Goal: Task Accomplishment & Management: Manage account settings

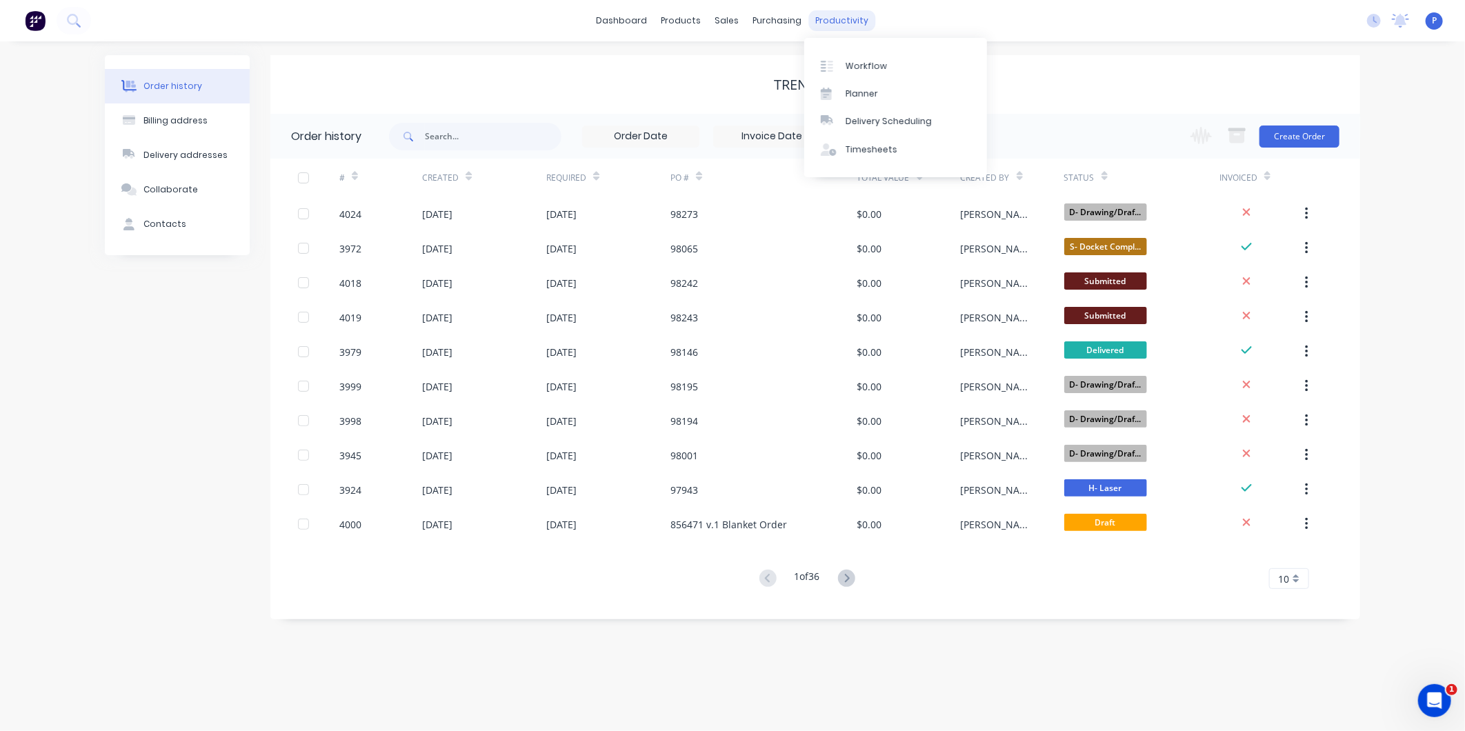
click at [849, 16] on div "productivity" at bounding box center [842, 20] width 67 height 21
click at [862, 46] on div "Workflow Planner Delivery Scheduling Timesheets" at bounding box center [895, 107] width 183 height 139
click at [868, 58] on link "Workflow" at bounding box center [895, 66] width 183 height 28
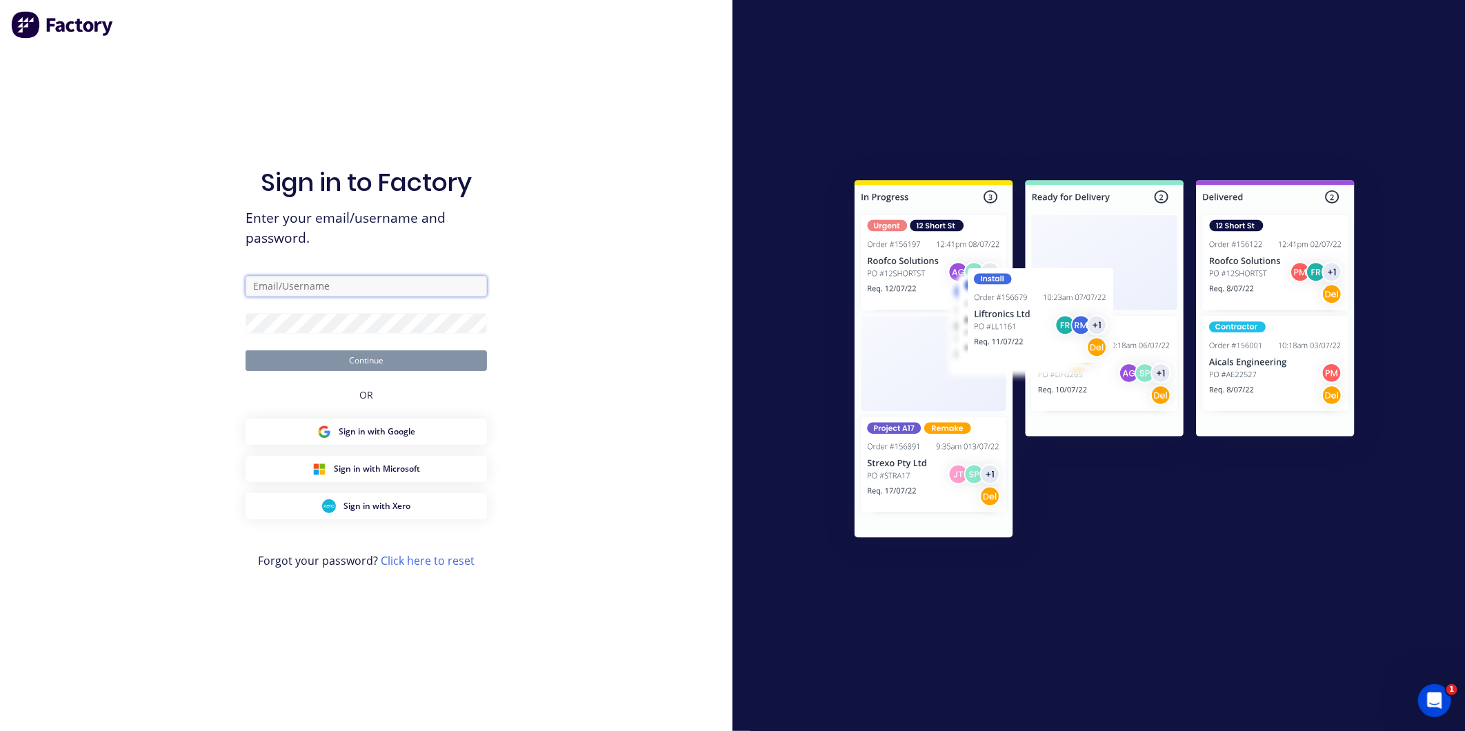
type input "[EMAIL_ADDRESS][DOMAIN_NAME]"
click at [394, 356] on button "Continue" at bounding box center [366, 360] width 241 height 21
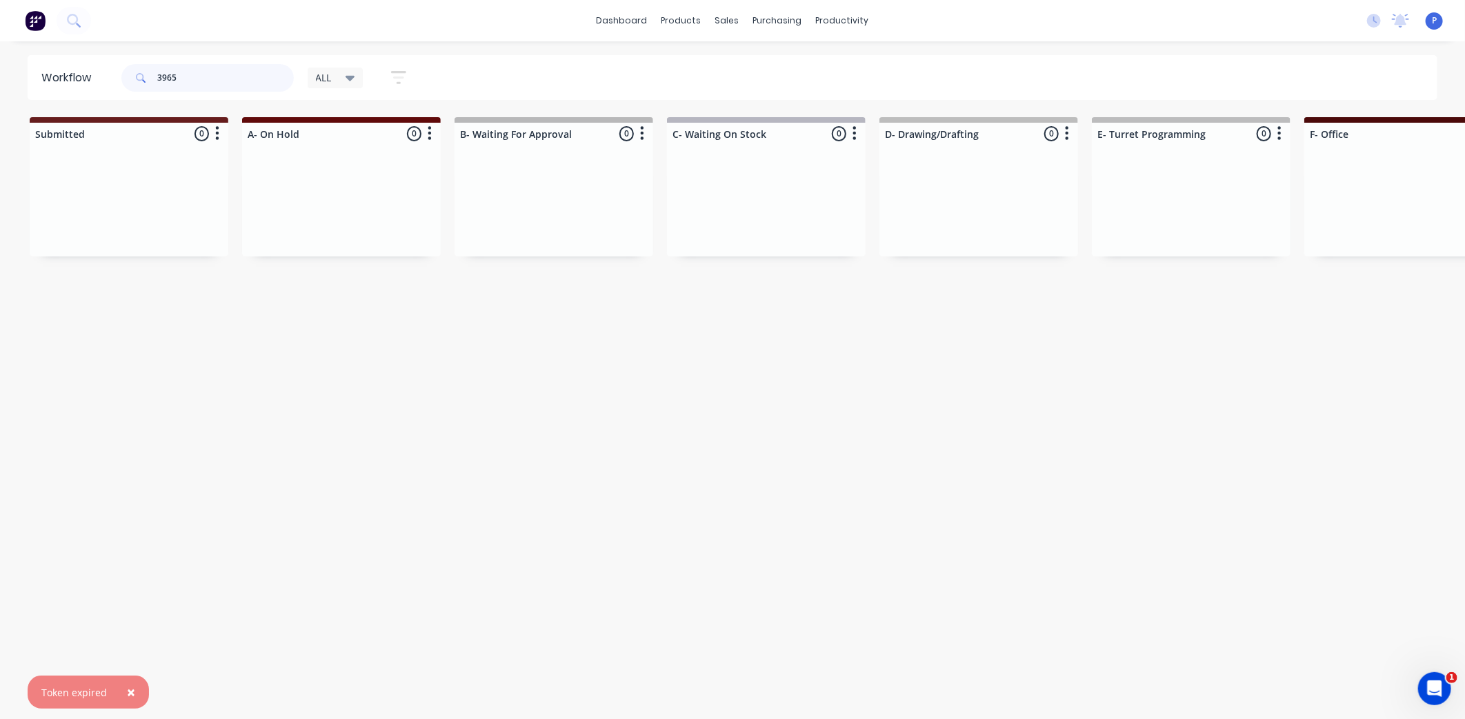
click at [249, 77] on input "3965" at bounding box center [225, 78] width 137 height 28
type input "3952"
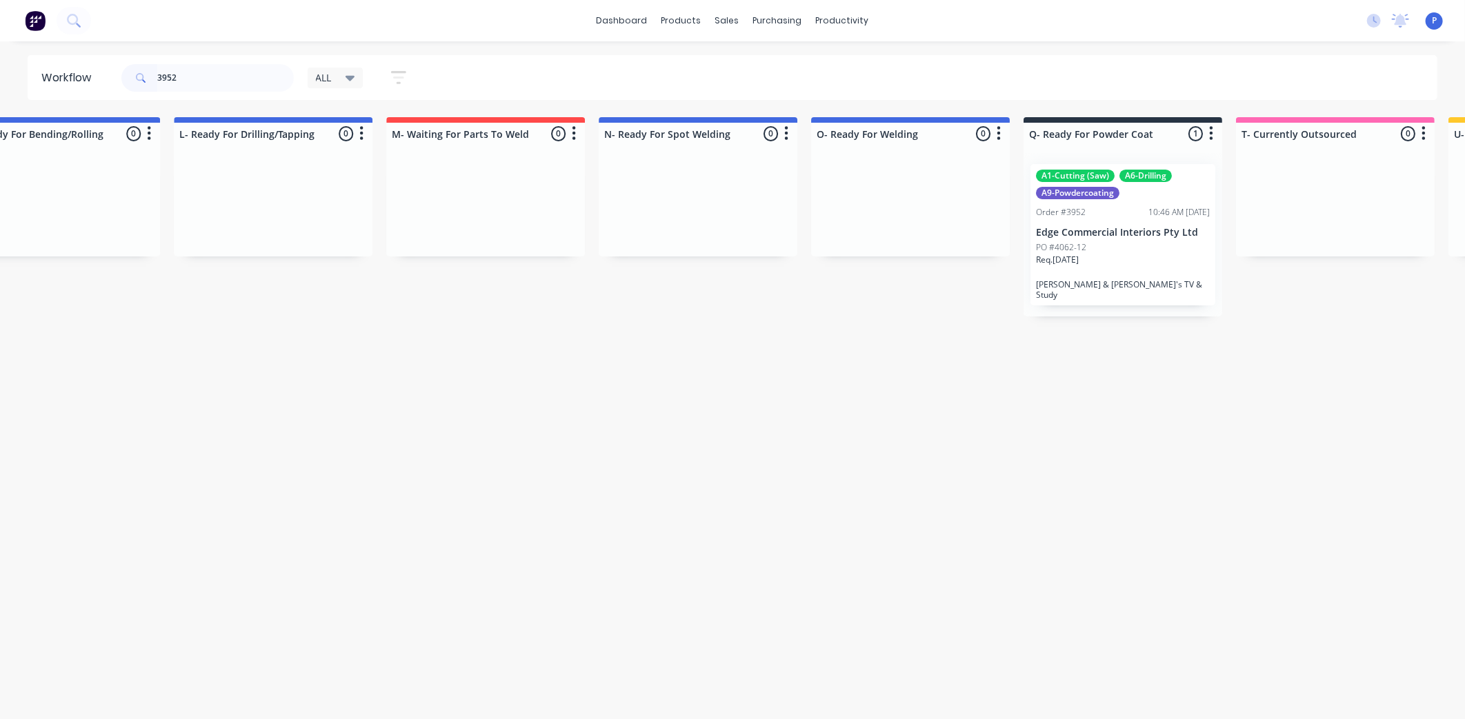
scroll to position [0, 2745]
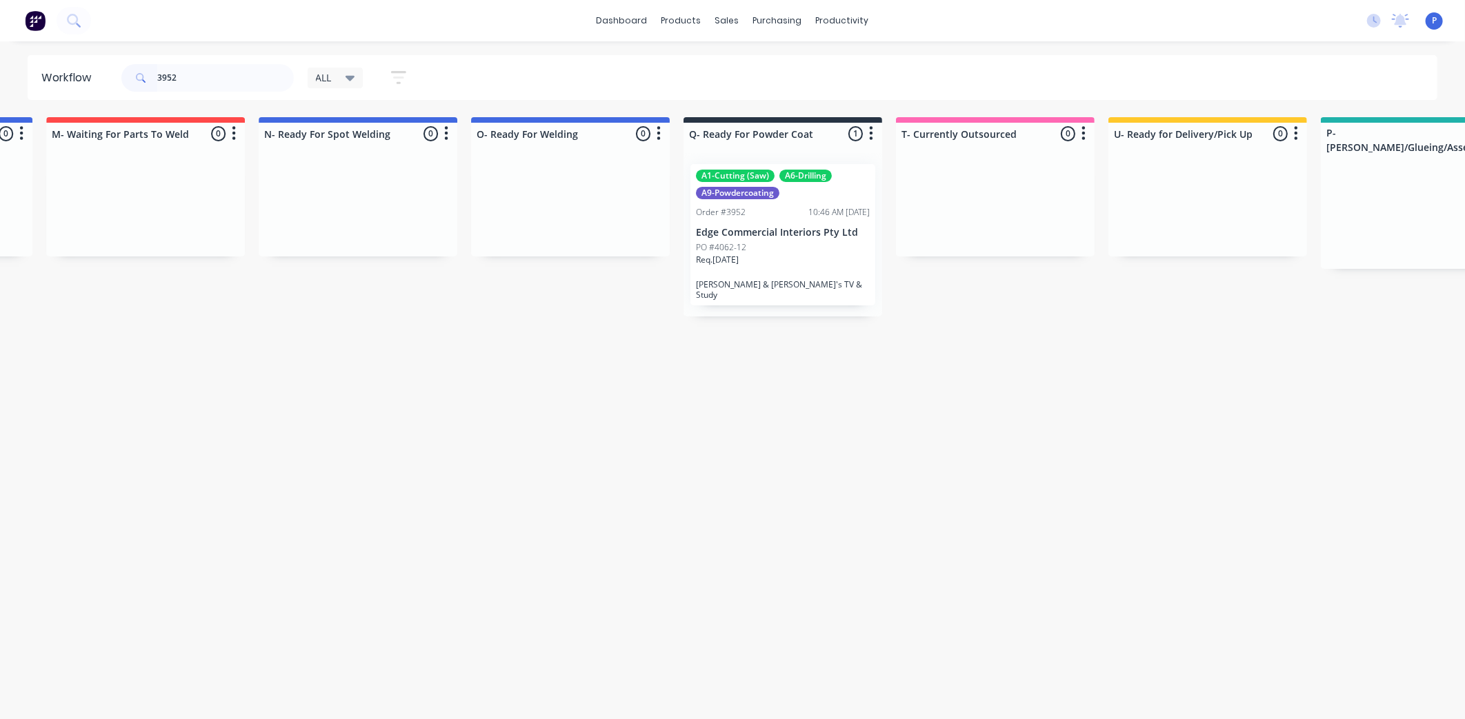
click at [773, 254] on div "Req. [DATE]" at bounding box center [783, 265] width 174 height 23
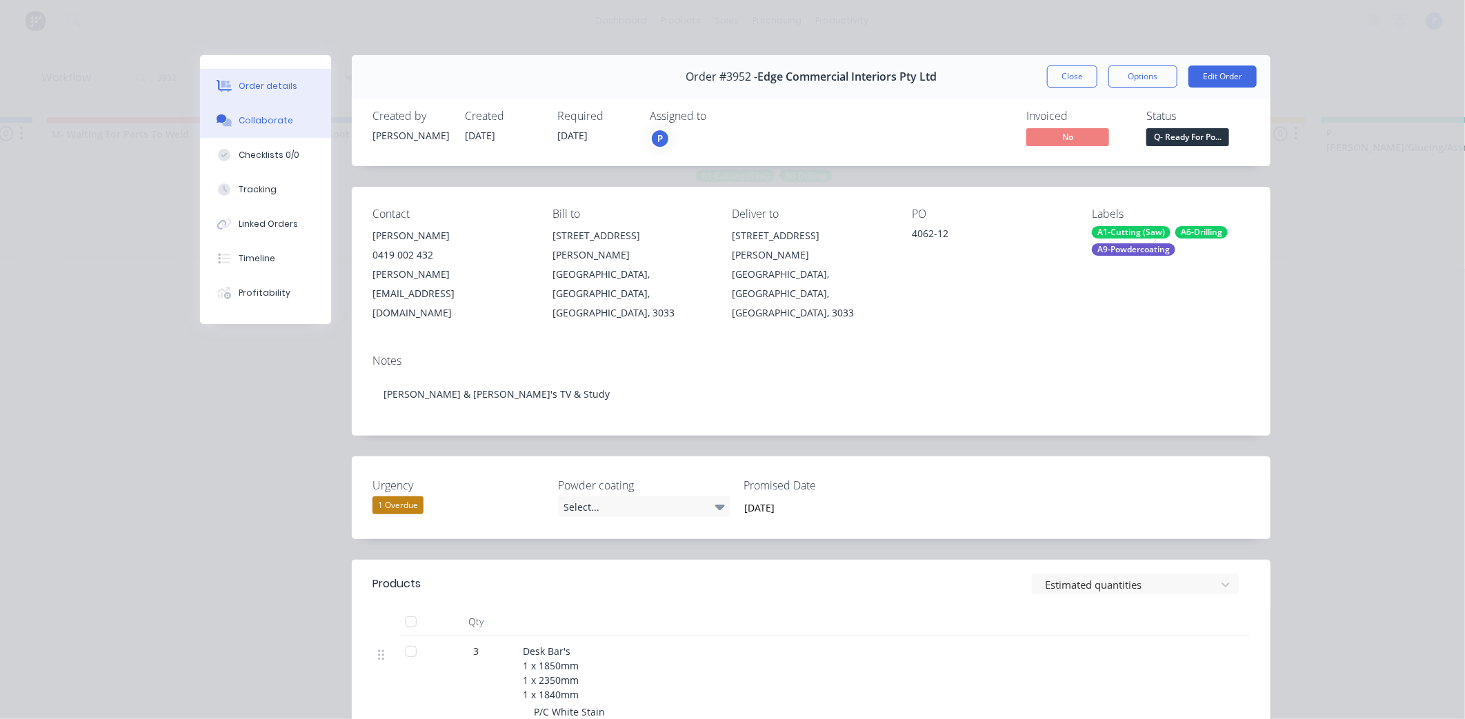
click at [259, 111] on button "Collaborate" at bounding box center [265, 120] width 131 height 34
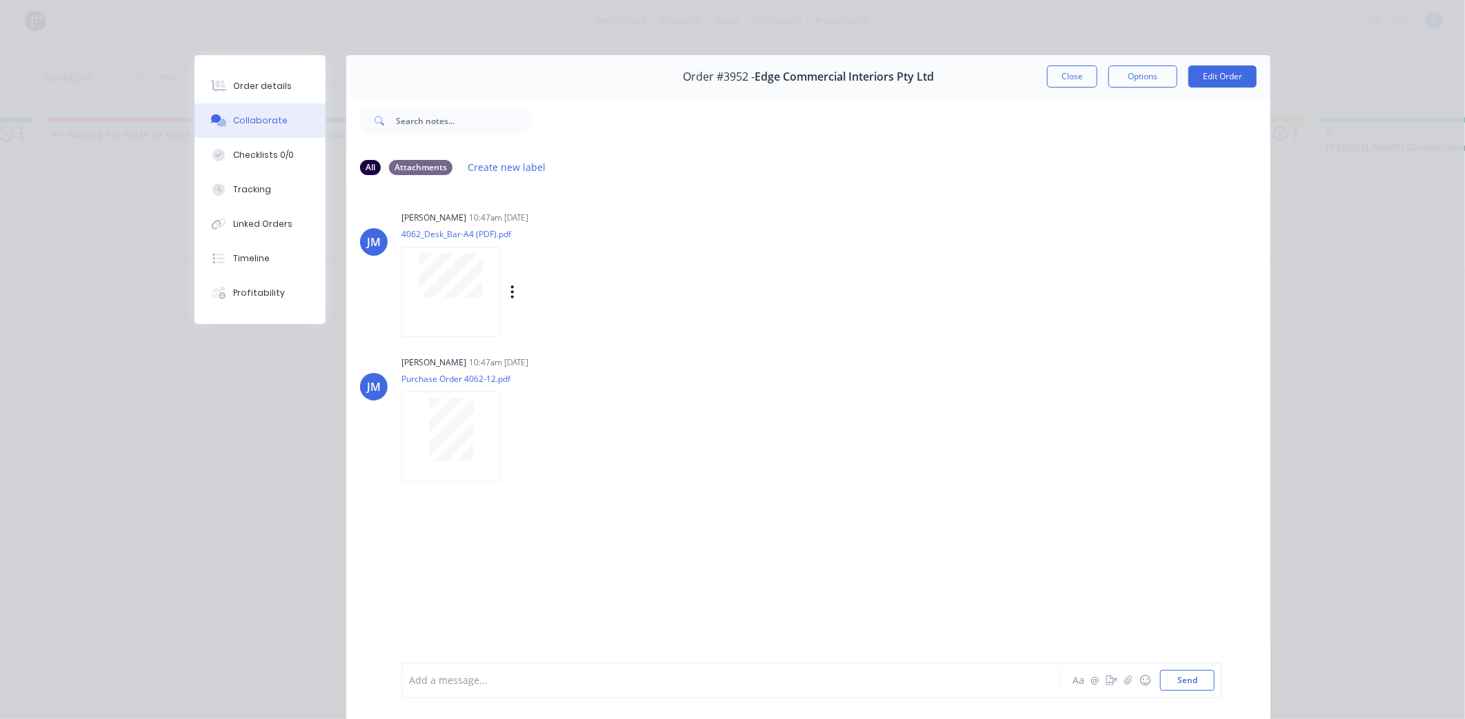
click at [450, 304] on div at bounding box center [450, 292] width 99 height 90
click at [254, 86] on div "Order details" at bounding box center [262, 86] width 59 height 12
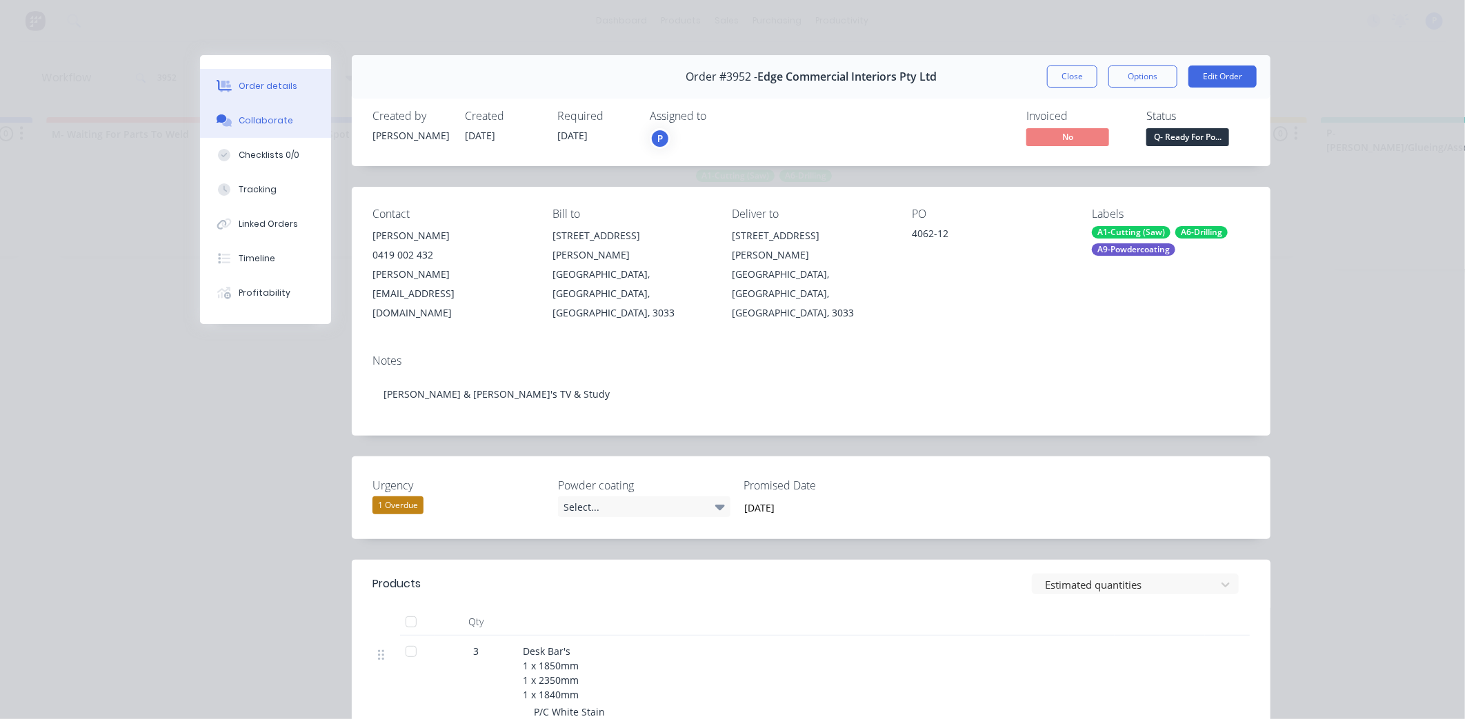
click at [283, 126] on button "Collaborate" at bounding box center [265, 120] width 131 height 34
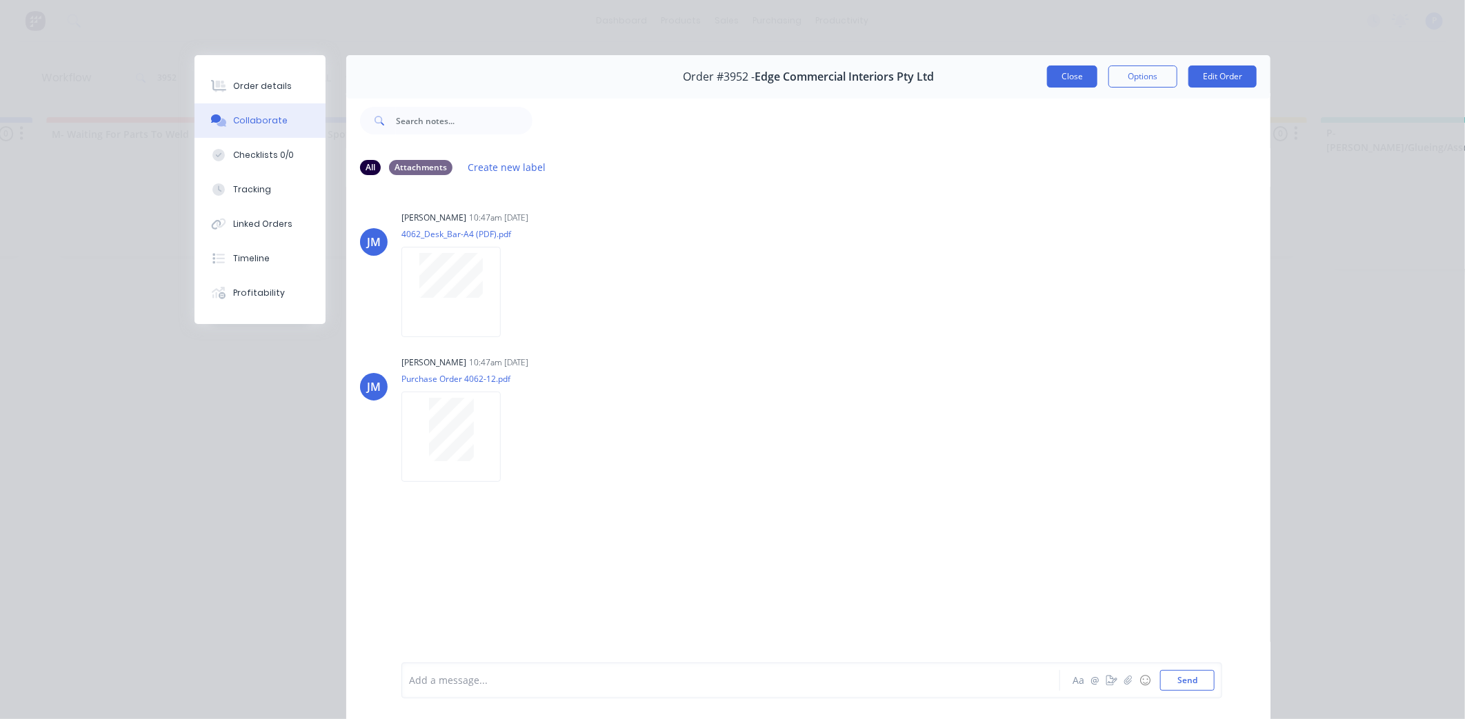
click at [1047, 81] on button "Close" at bounding box center [1072, 77] width 50 height 22
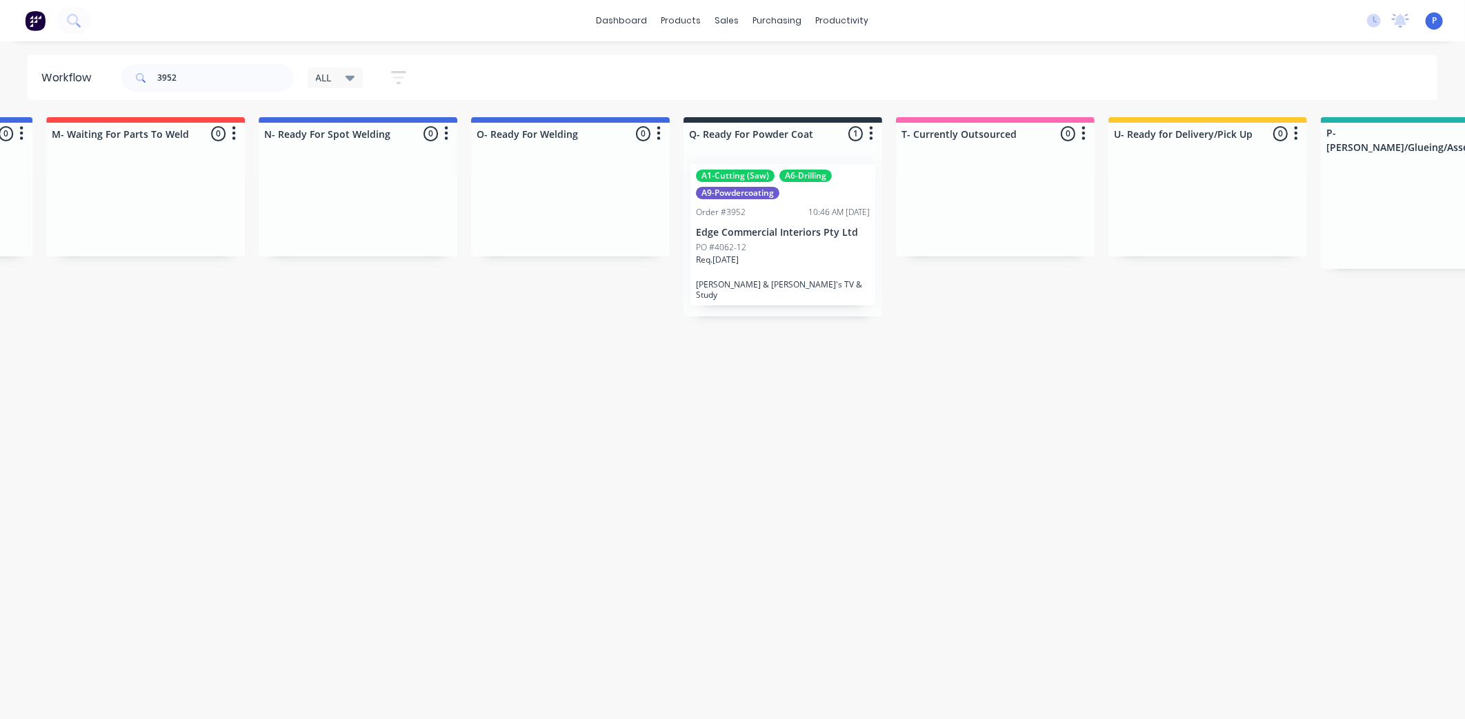
click at [769, 263] on div "Req. 30/09/25" at bounding box center [783, 265] width 174 height 23
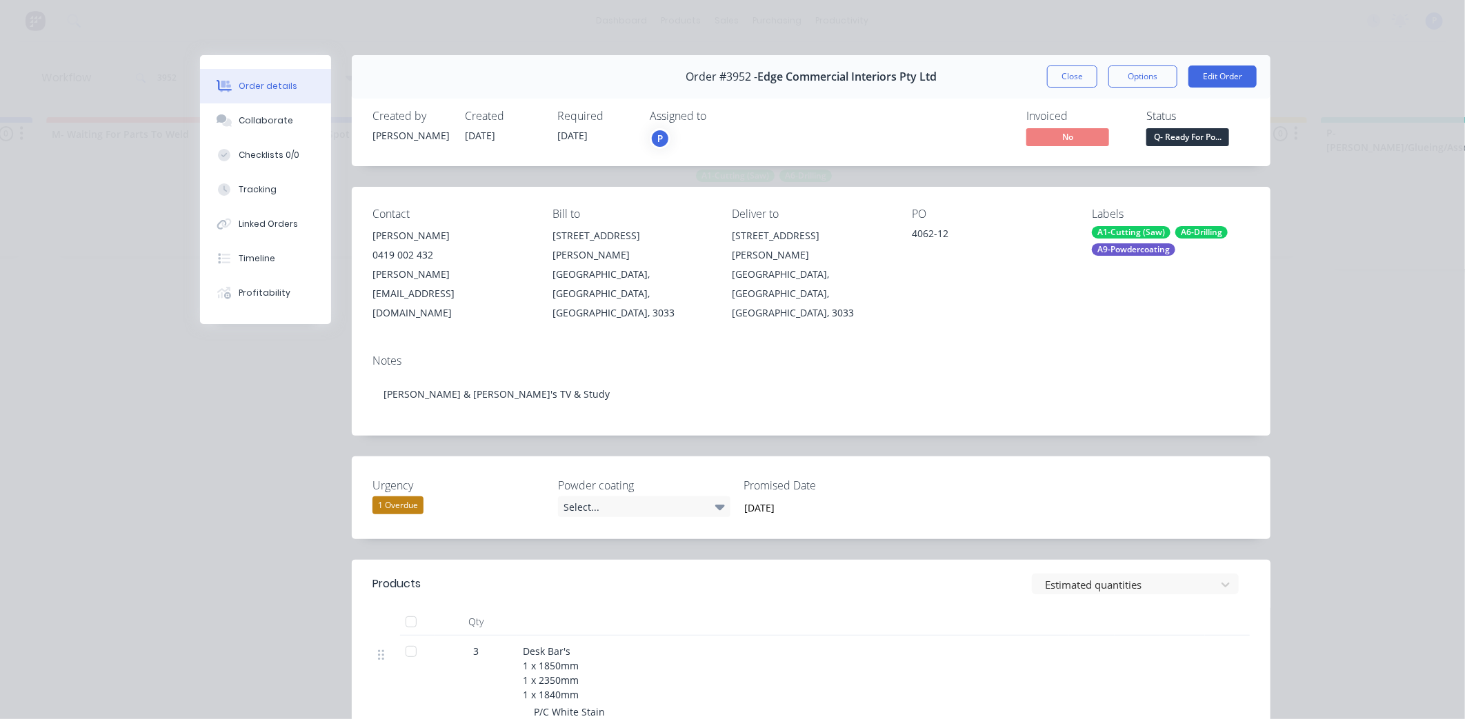
click at [422, 608] on div at bounding box center [417, 622] width 34 height 28
drag, startPoint x: 417, startPoint y: 586, endPoint x: 404, endPoint y: 541, distance: 46.5
click at [416, 608] on div at bounding box center [411, 622] width 28 height 28
click at [292, 204] on button "Tracking" at bounding box center [265, 189] width 131 height 34
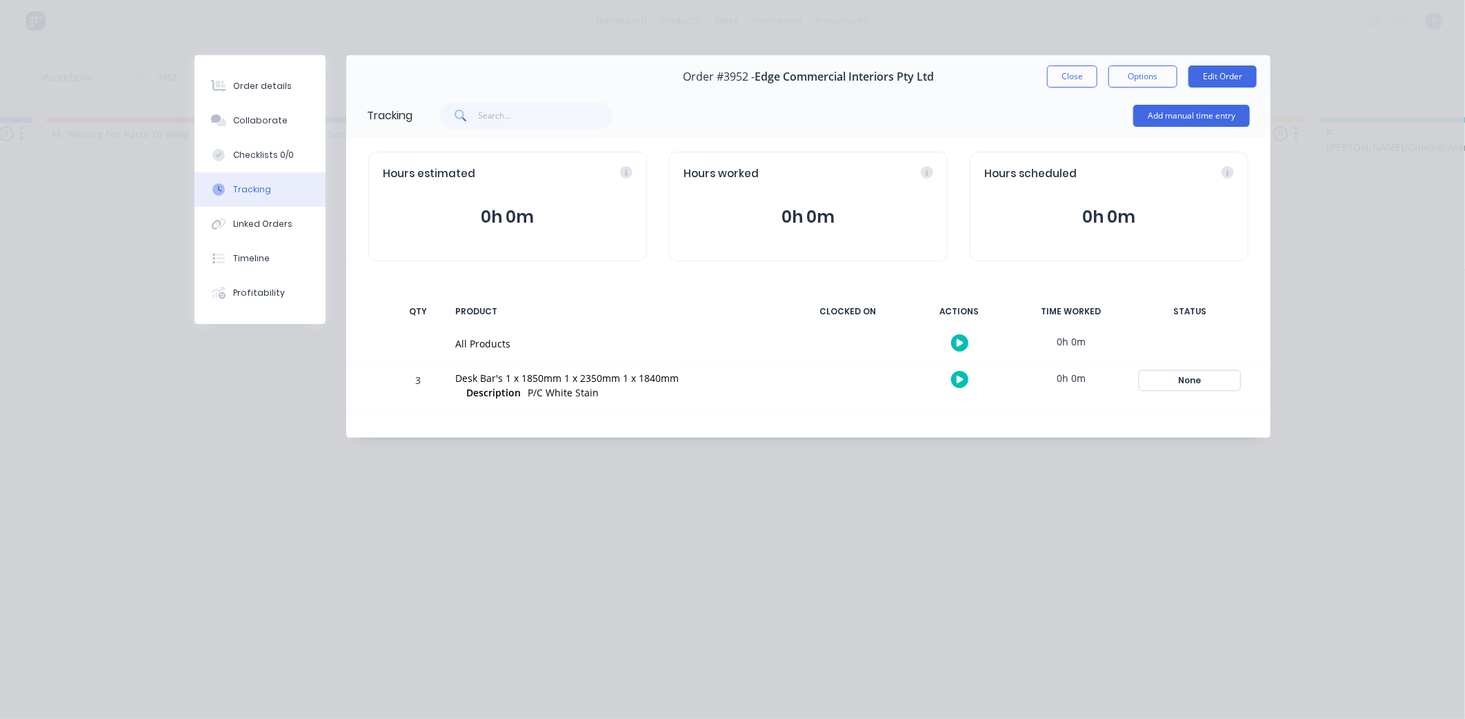
click at [1203, 377] on div "None" at bounding box center [1189, 381] width 99 height 18
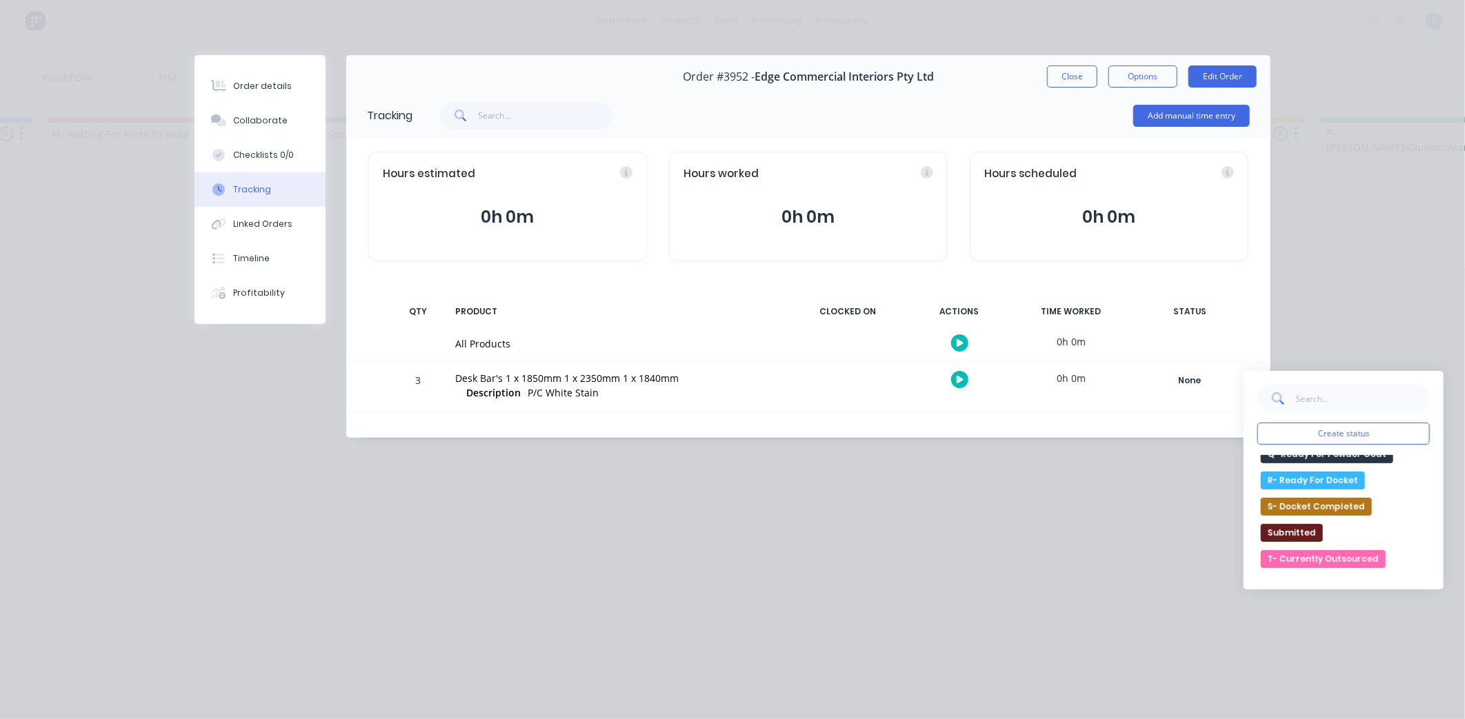
scroll to position [499, 0]
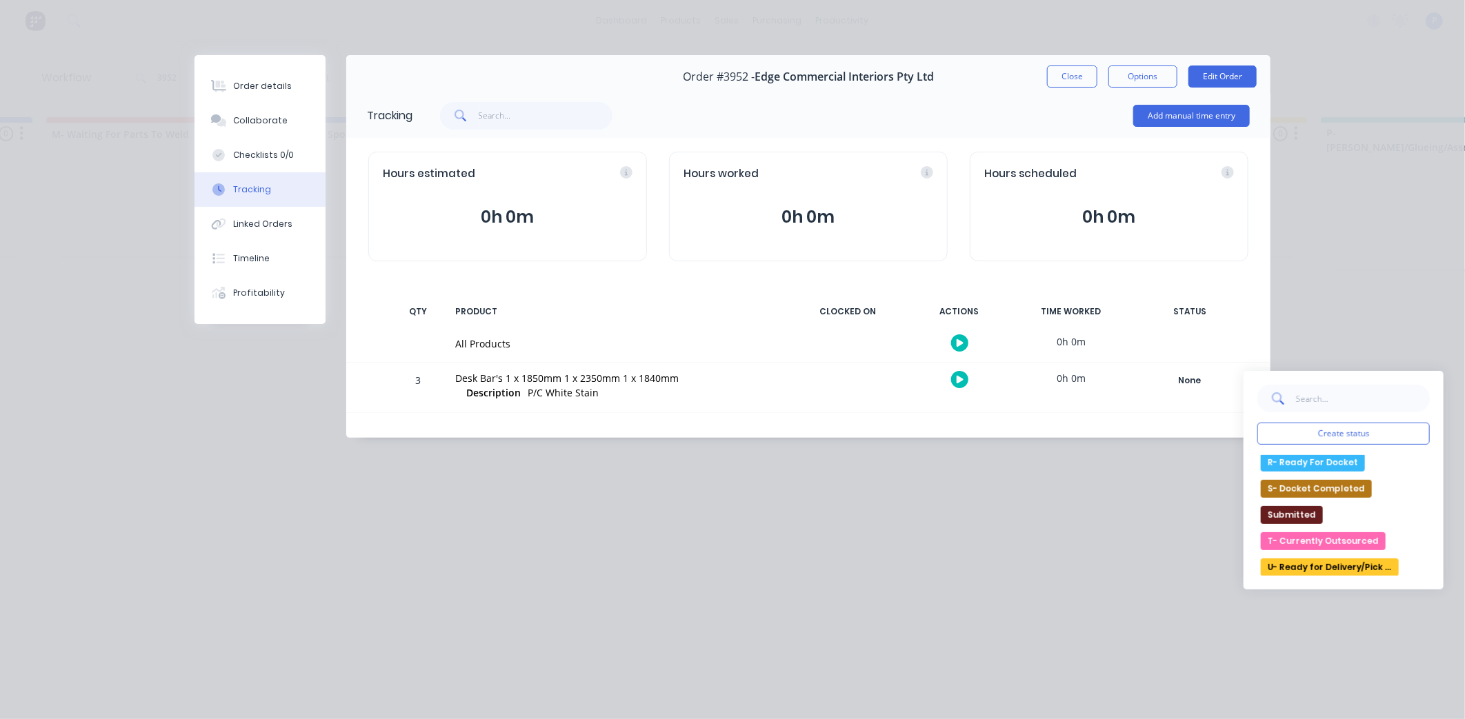
click at [1323, 570] on button "U- Ready for Delivery/Pick Up" at bounding box center [1330, 568] width 138 height 18
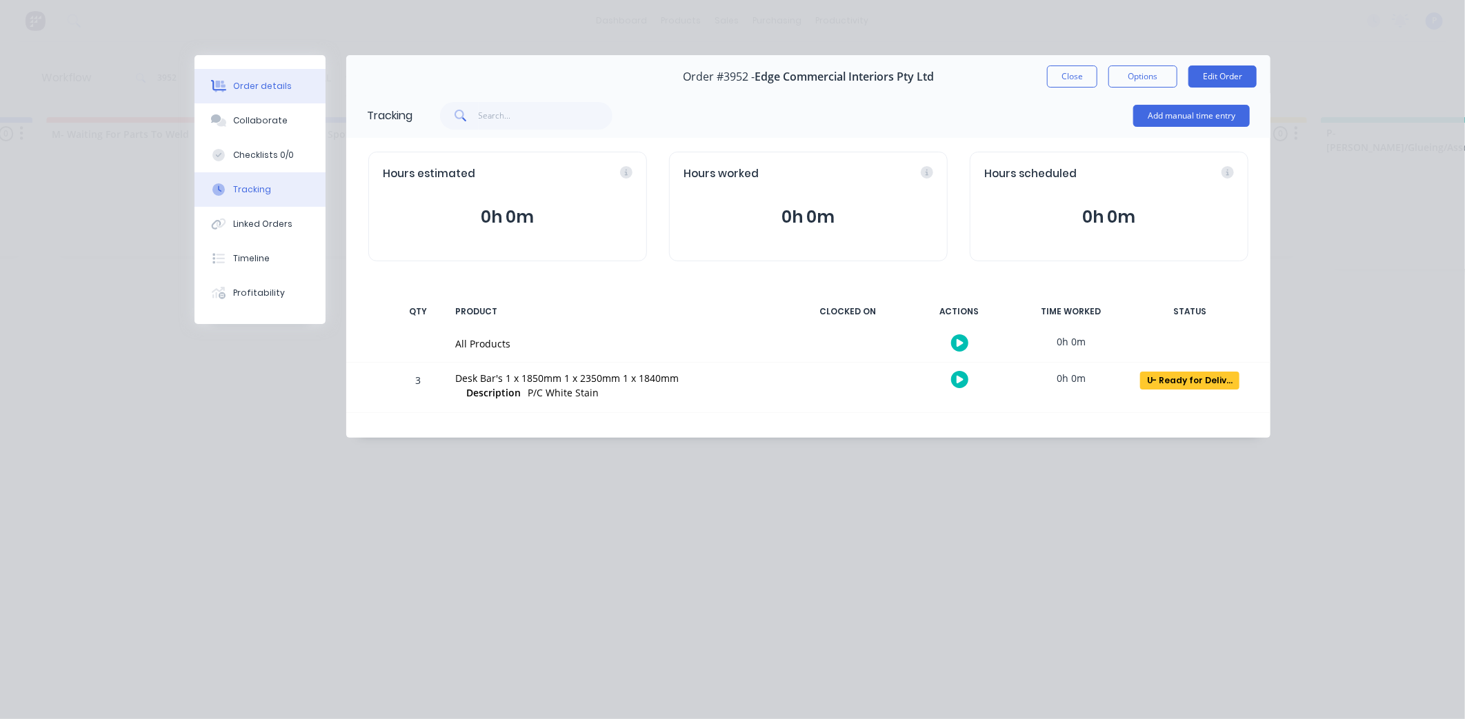
click at [235, 77] on button "Order details" at bounding box center [259, 86] width 131 height 34
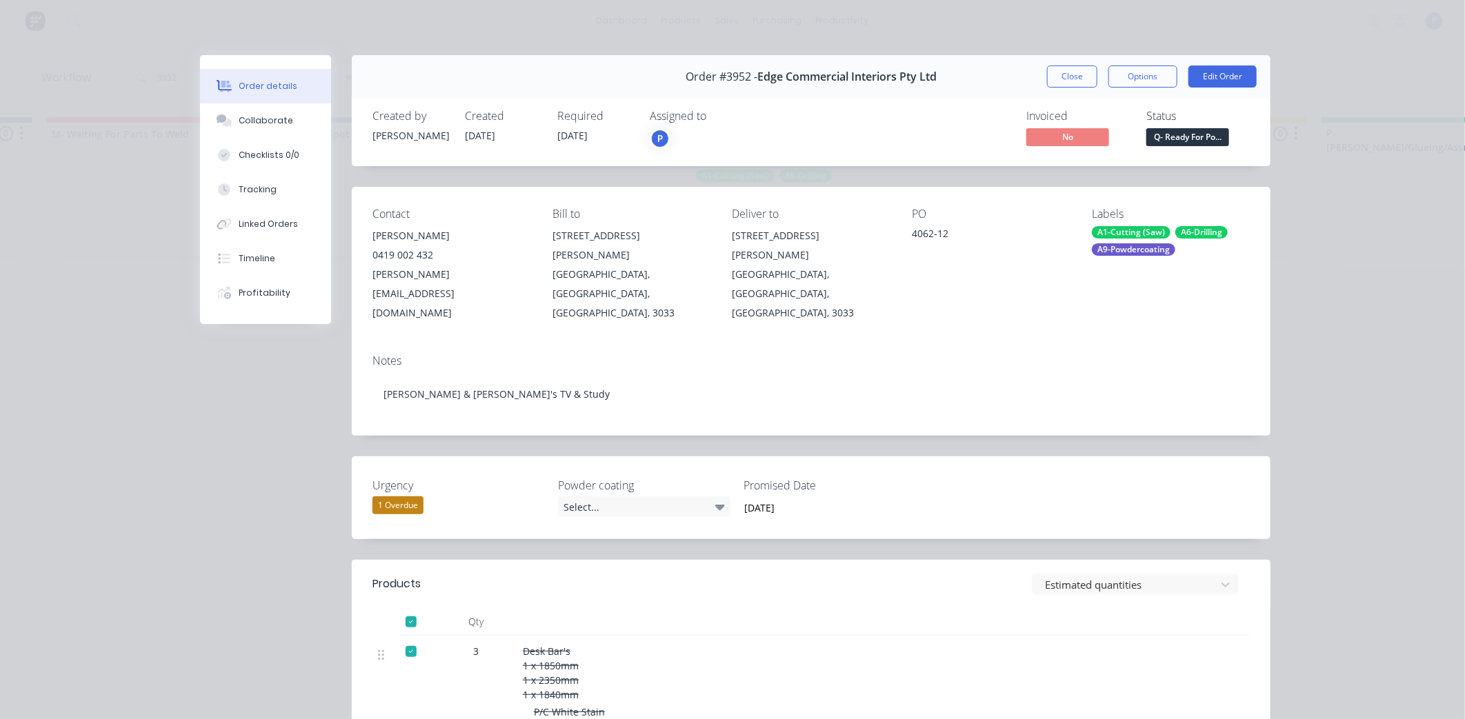
click at [1190, 121] on div "Status" at bounding box center [1197, 116] width 103 height 13
click at [1181, 143] on span "Q- Ready For Po..." at bounding box center [1187, 136] width 83 height 17
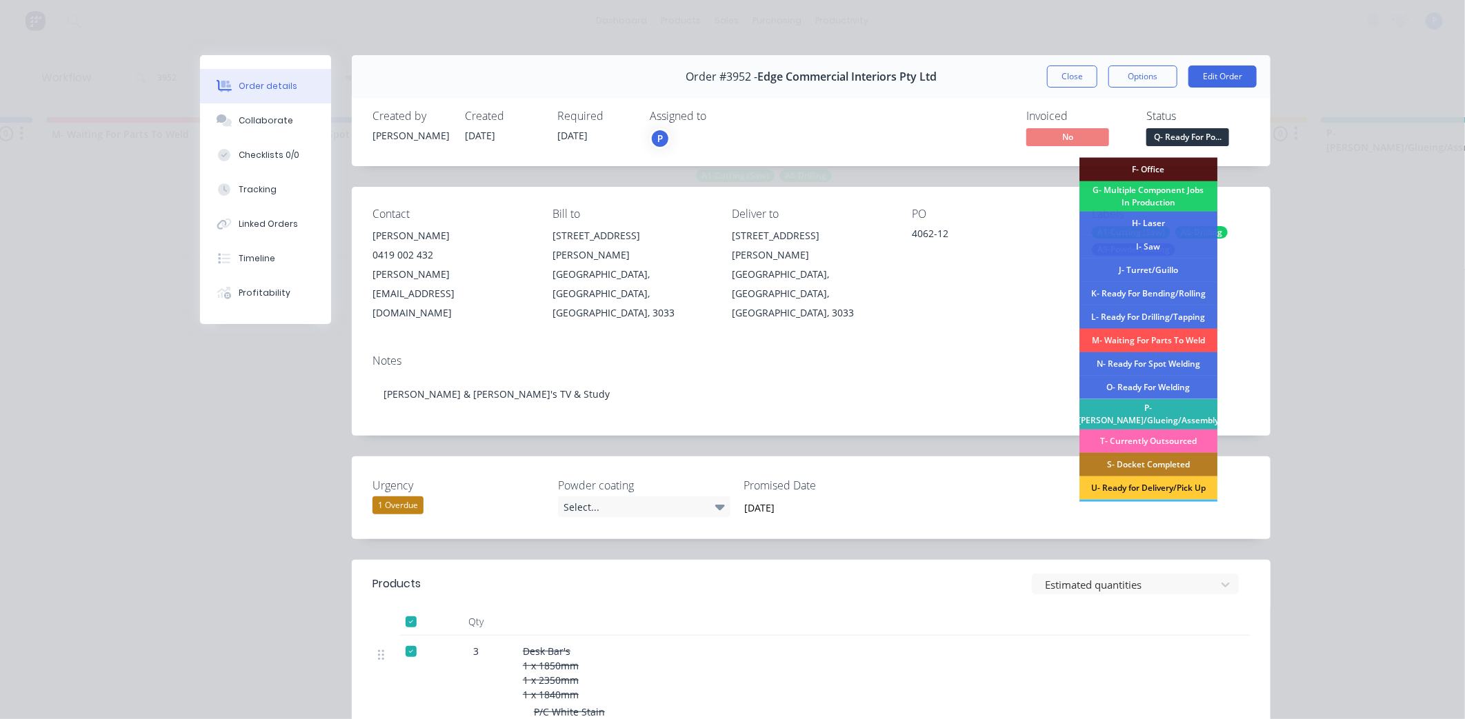
scroll to position [147, 0]
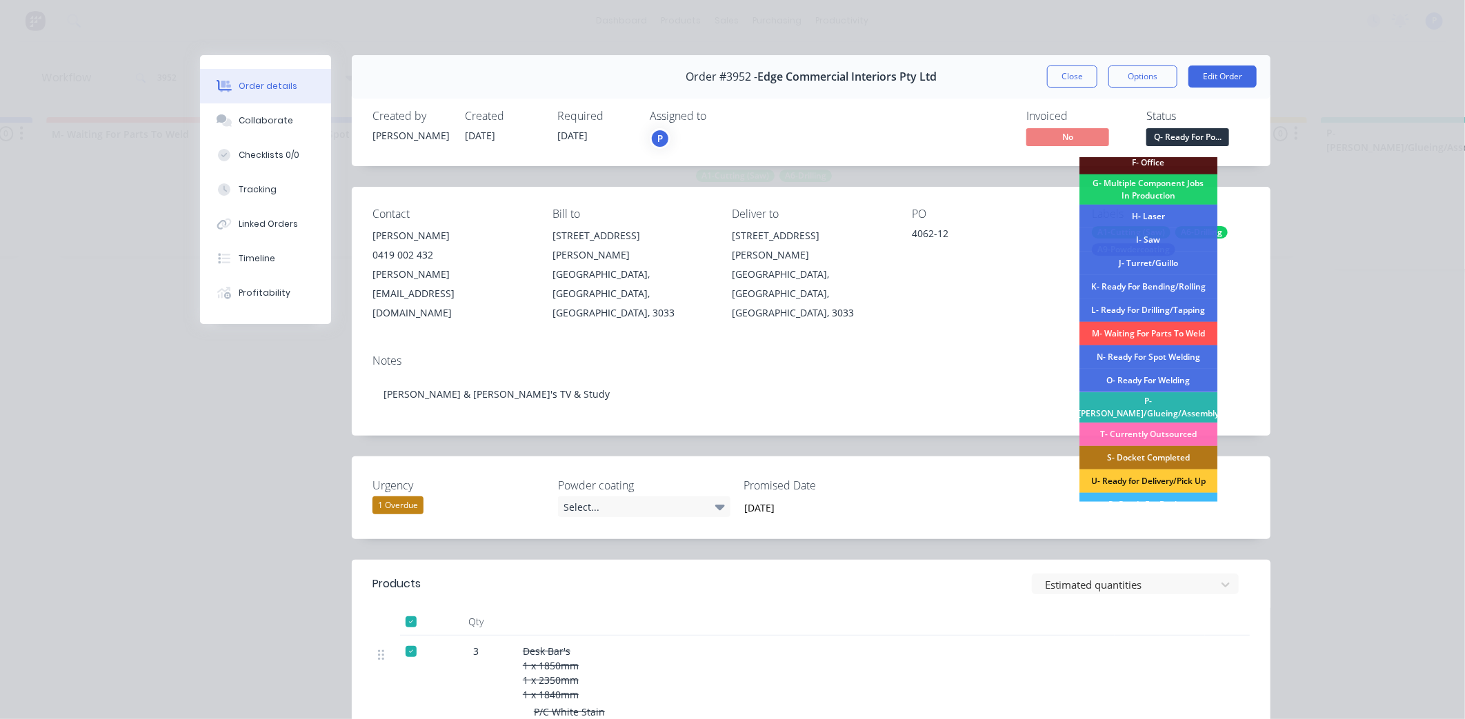
click at [1154, 453] on div "S- Docket Completed" at bounding box center [1148, 457] width 138 height 23
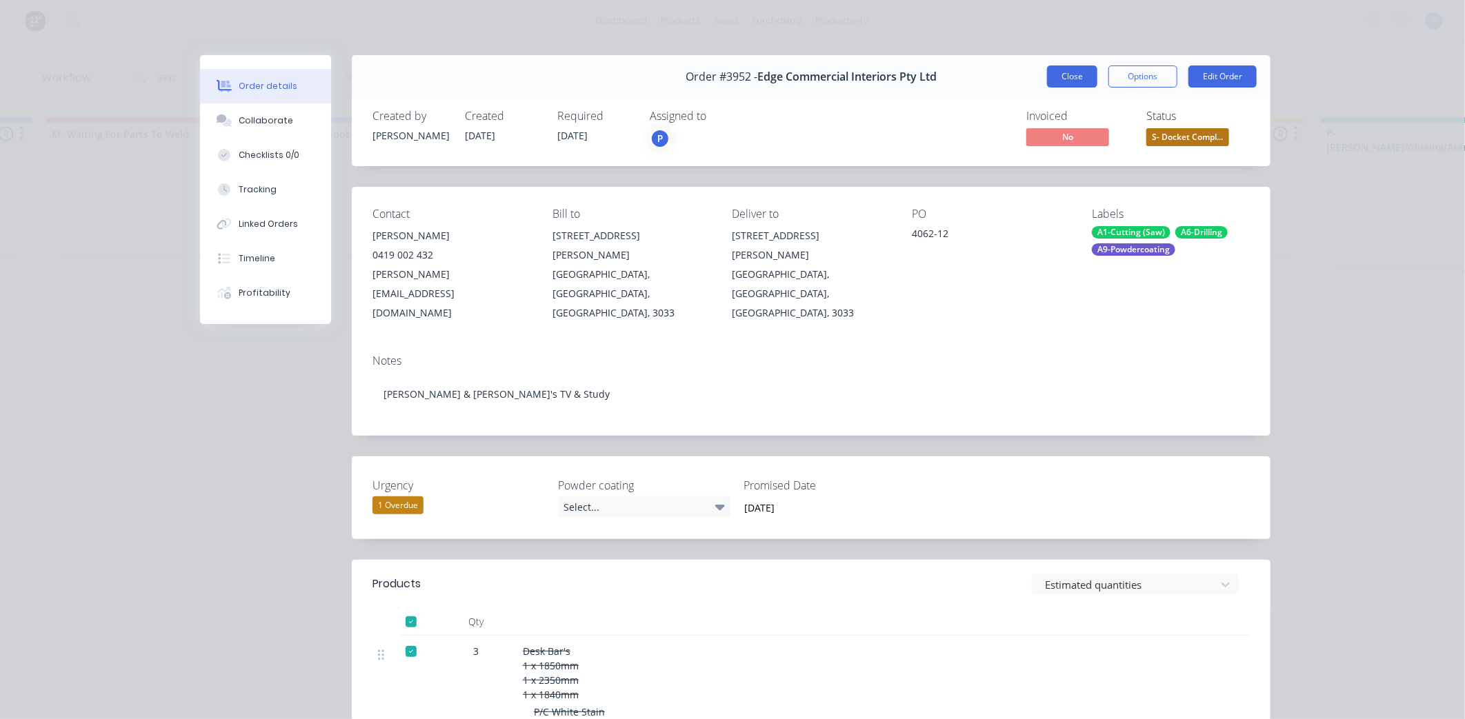
click at [1052, 77] on button "Close" at bounding box center [1072, 77] width 50 height 22
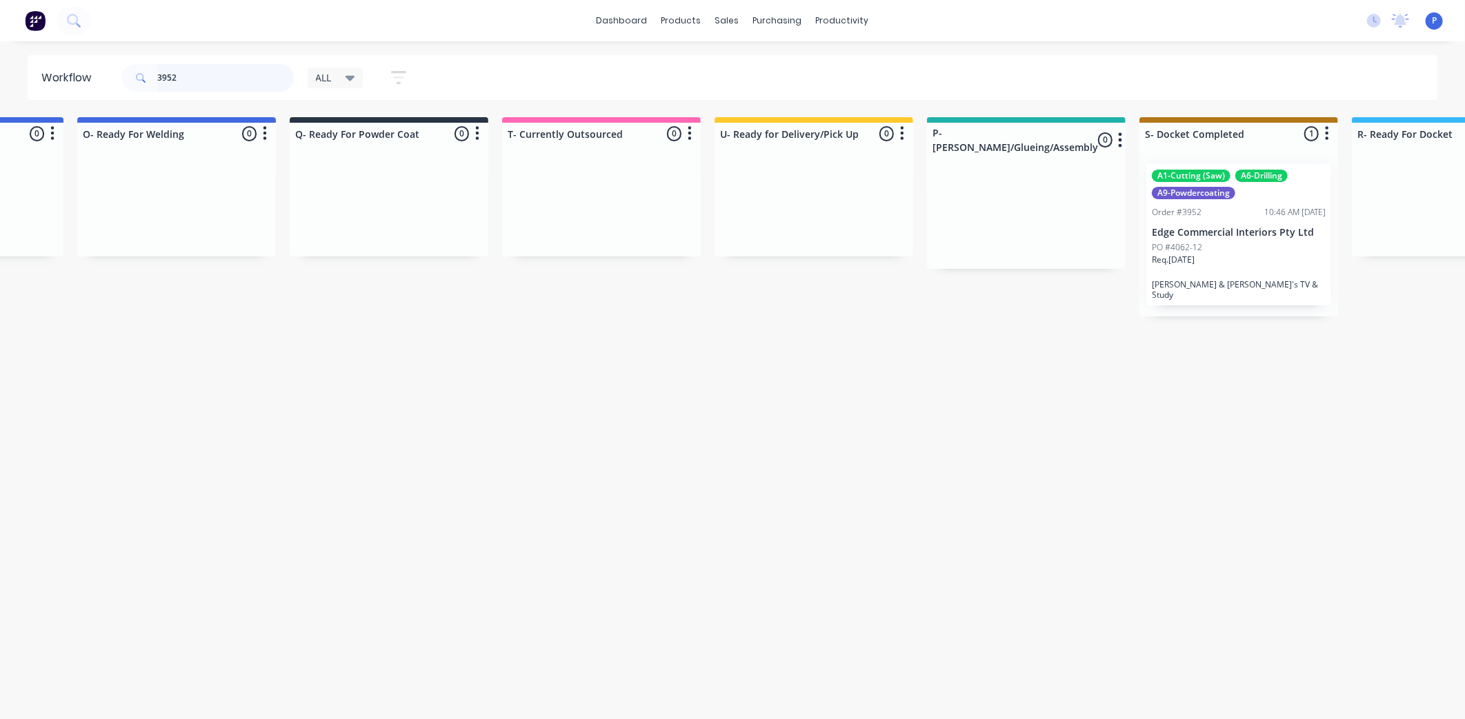
scroll to position [0, 3435]
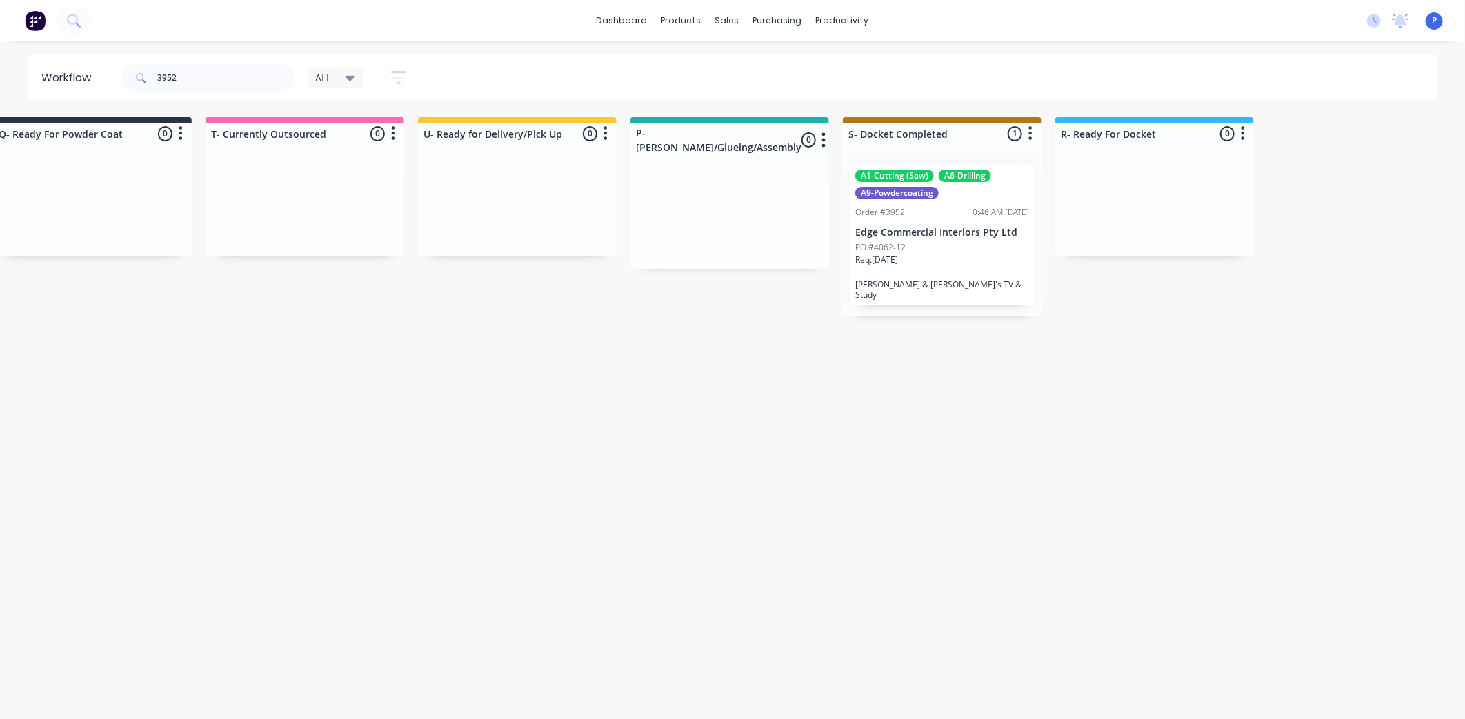
click at [406, 72] on icon "button" at bounding box center [398, 77] width 15 height 13
click at [369, 170] on div "Hide line item cards" at bounding box center [332, 163] width 121 height 17
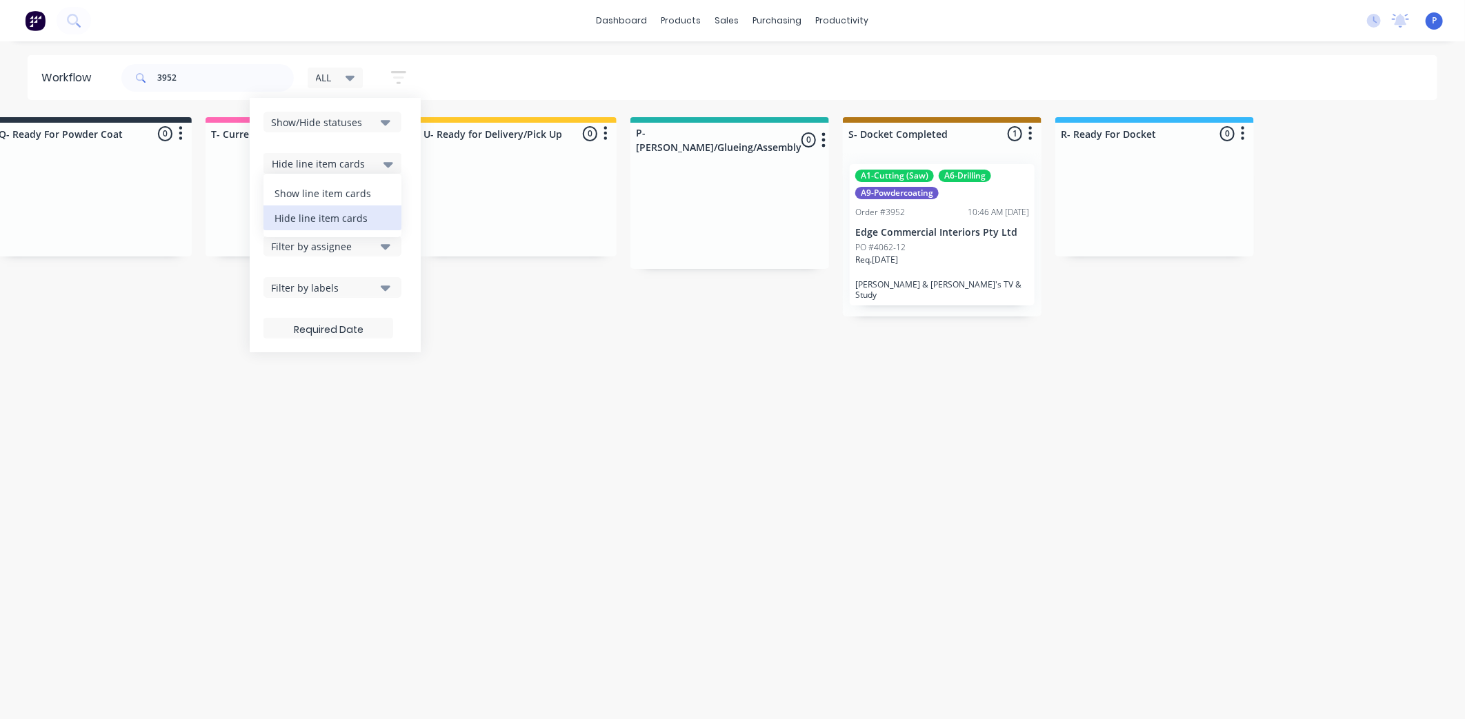
click at [368, 186] on div "Show line item cards" at bounding box center [332, 193] width 138 height 25
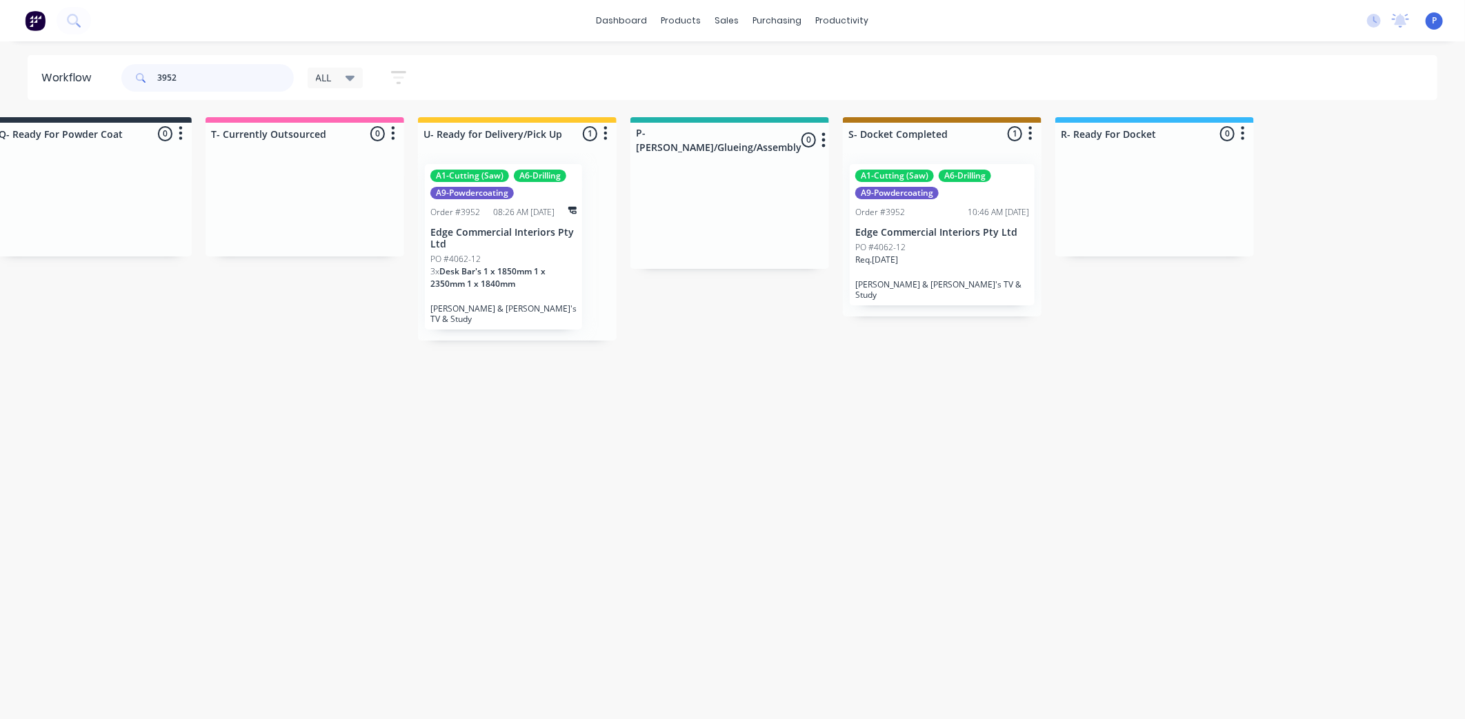
click at [253, 80] on input "3952" at bounding box center [225, 78] width 137 height 28
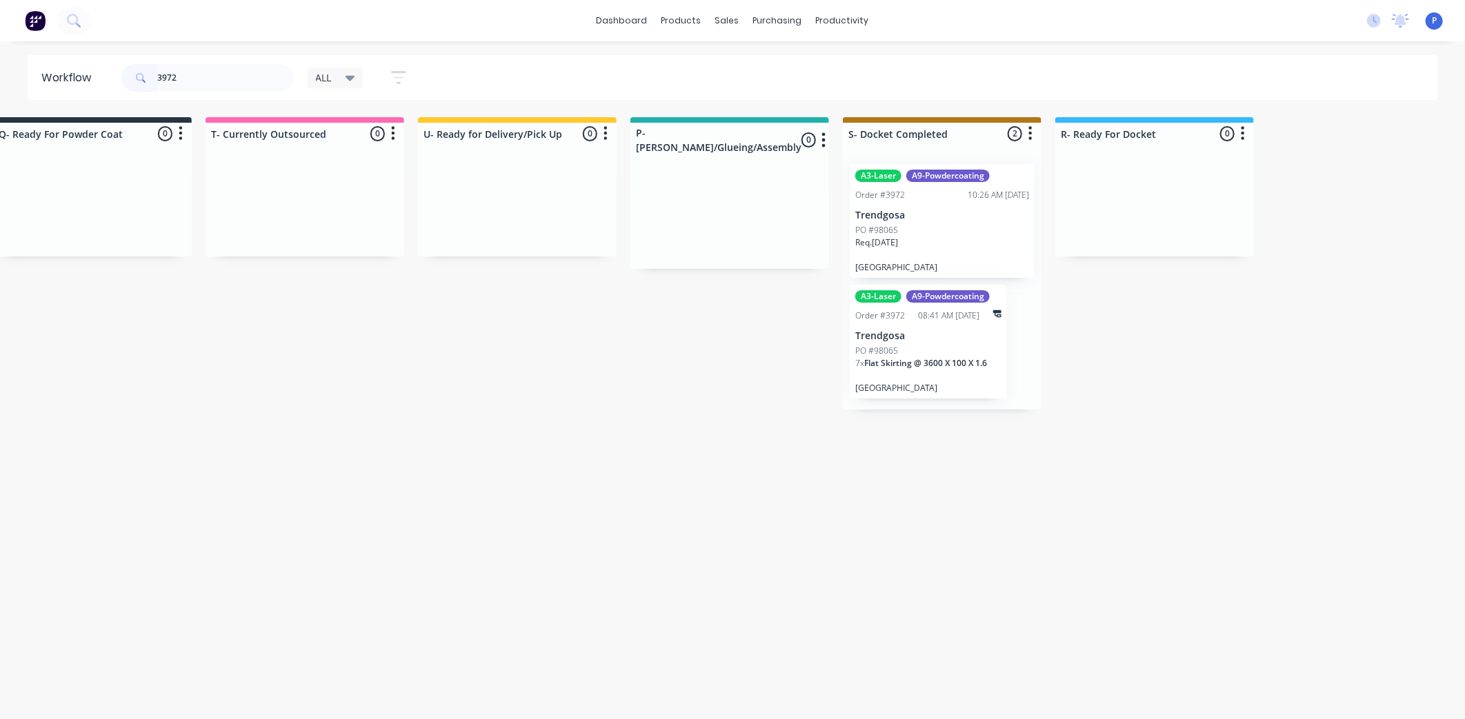
click at [969, 221] on p "Trendgosa" at bounding box center [942, 216] width 174 height 12
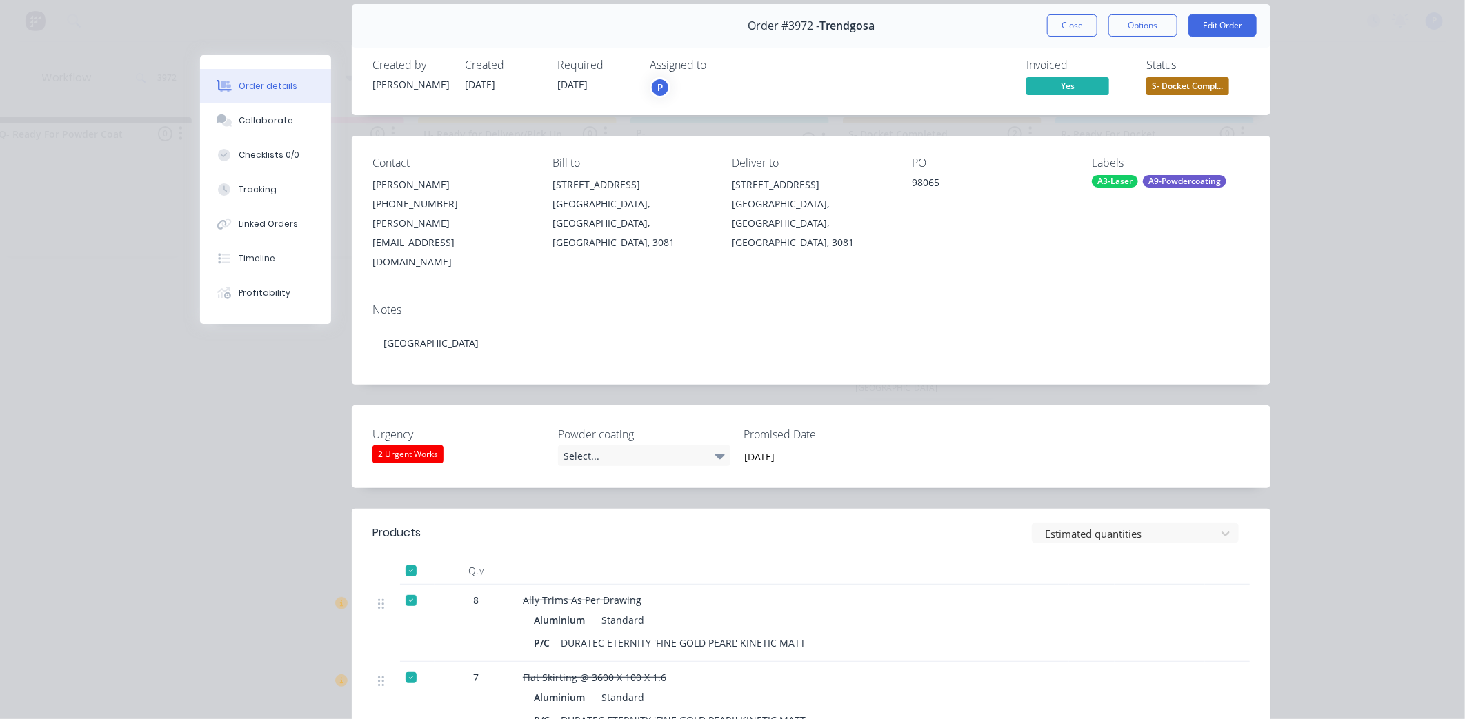
scroll to position [44, 0]
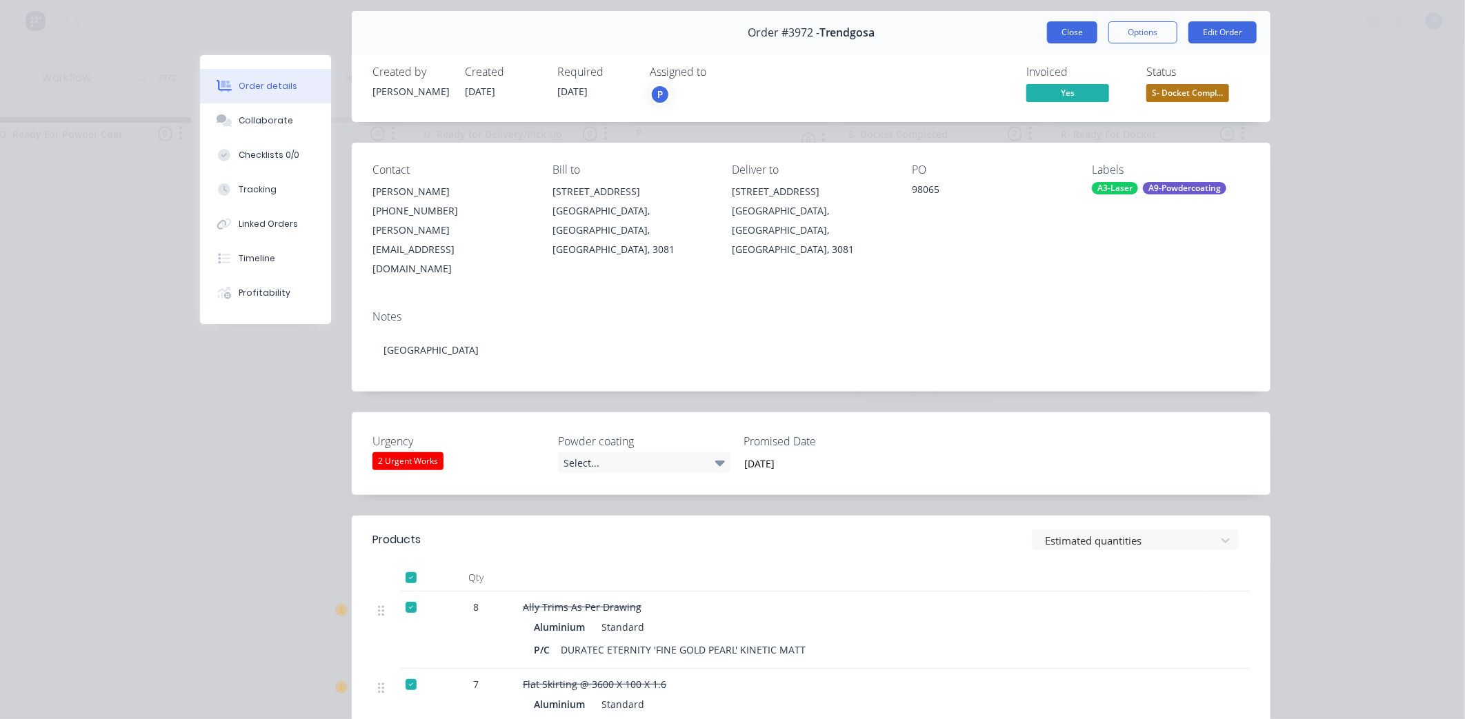
click at [1069, 32] on button "Close" at bounding box center [1072, 32] width 50 height 22
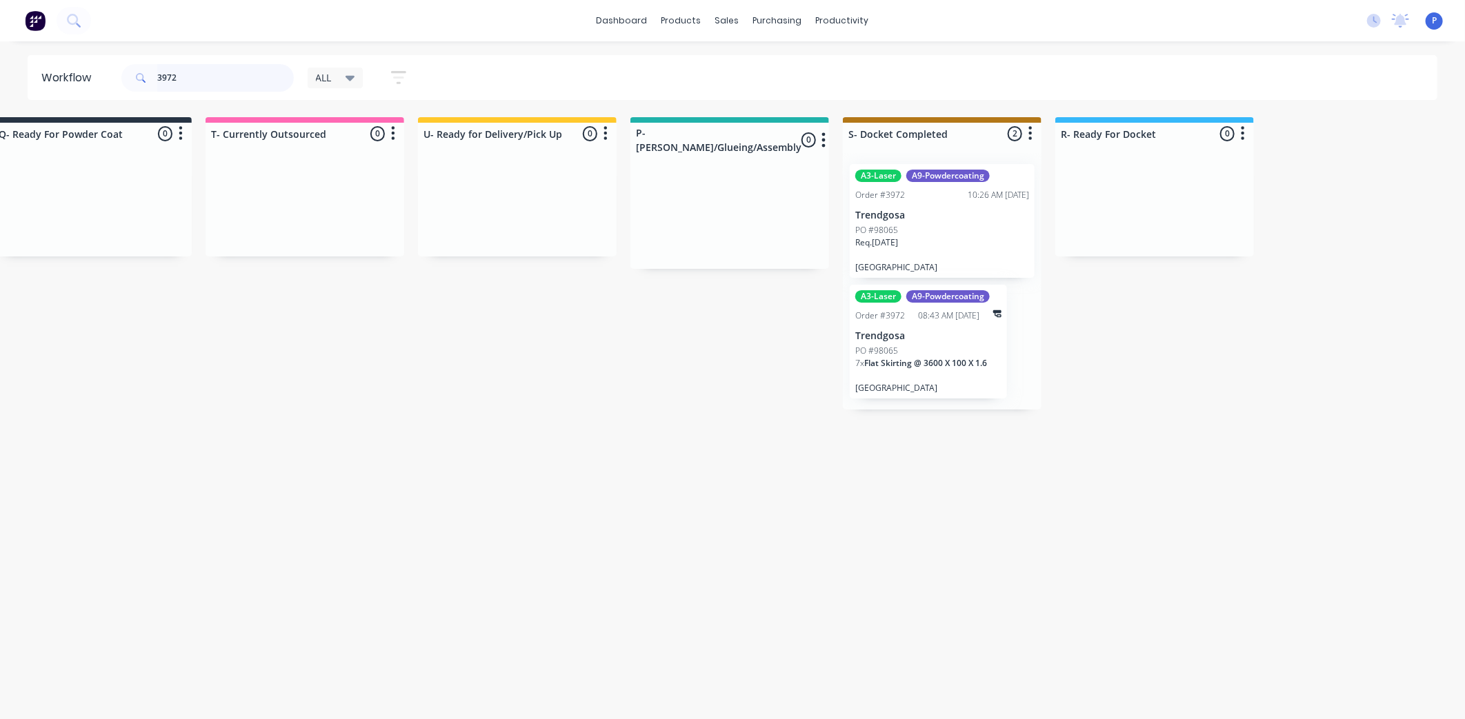
click at [203, 77] on input "3972" at bounding box center [225, 78] width 137 height 28
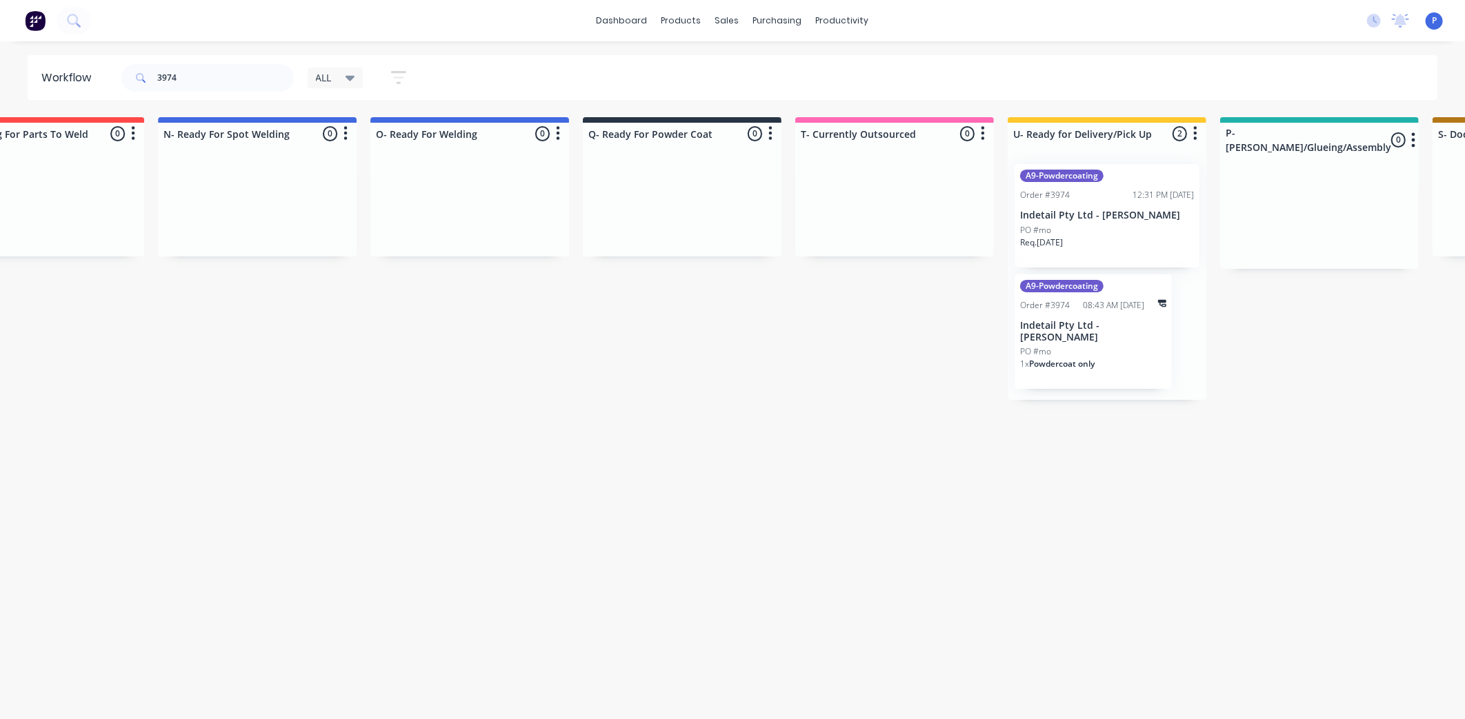
scroll to position [0, 3435]
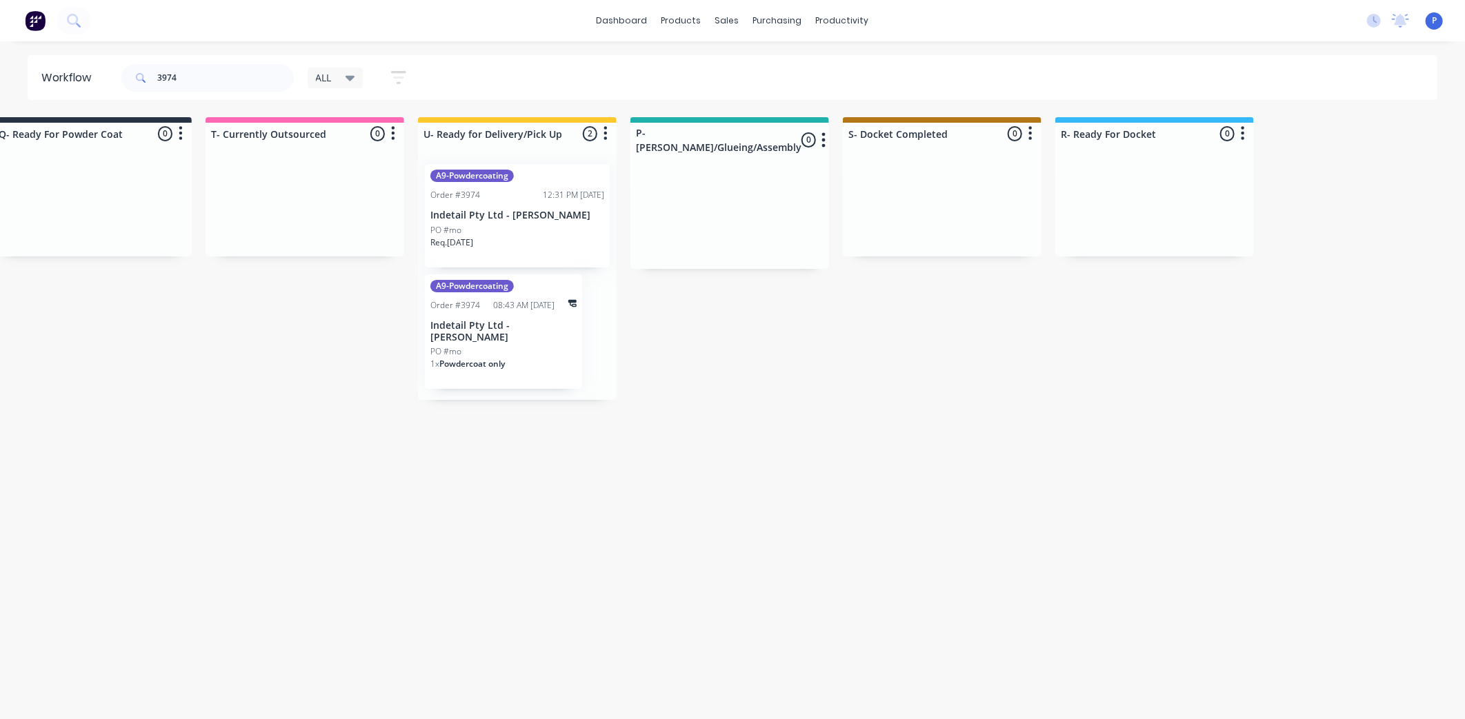
drag, startPoint x: 720, startPoint y: 426, endPoint x: 810, endPoint y: 441, distance: 91.7
click at [531, 224] on div "PO #mo" at bounding box center [517, 230] width 174 height 12
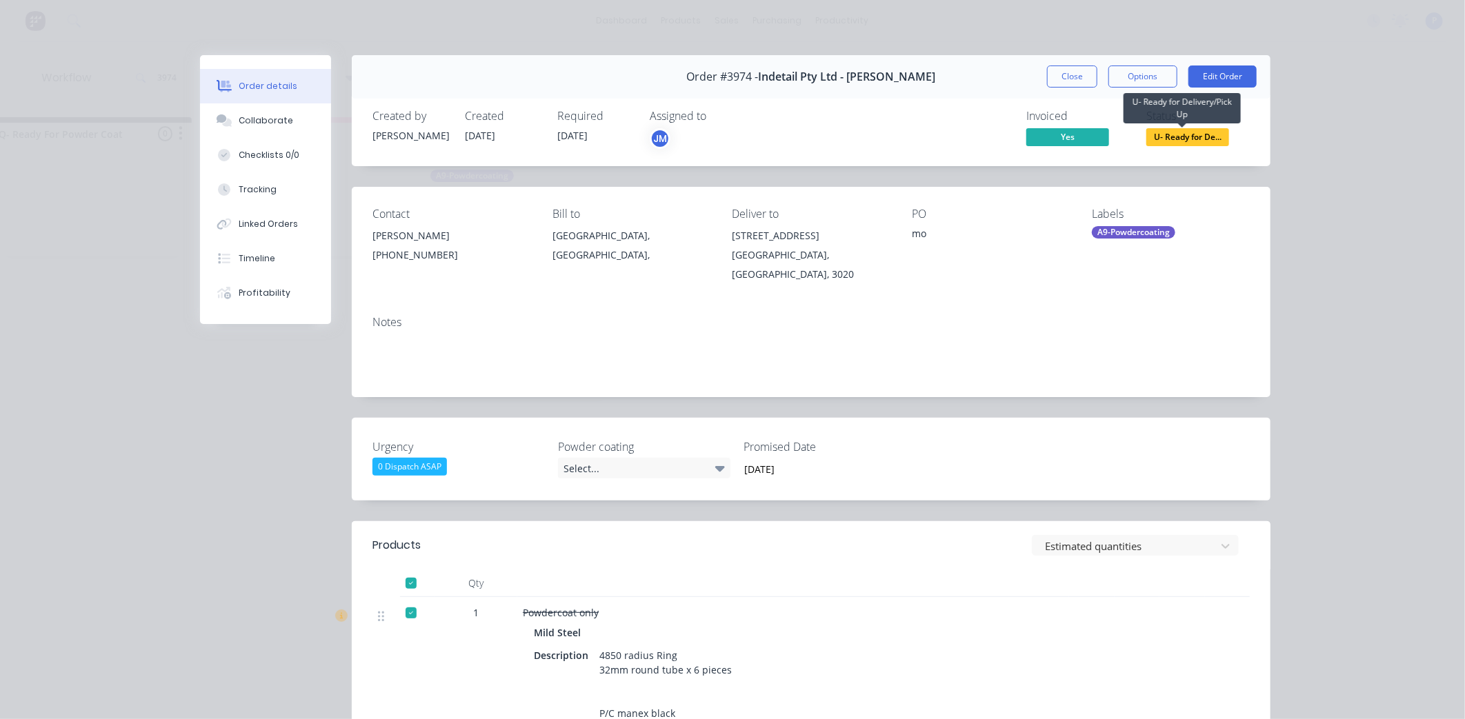
click at [1177, 143] on span "U- Ready for De..." at bounding box center [1187, 136] width 83 height 17
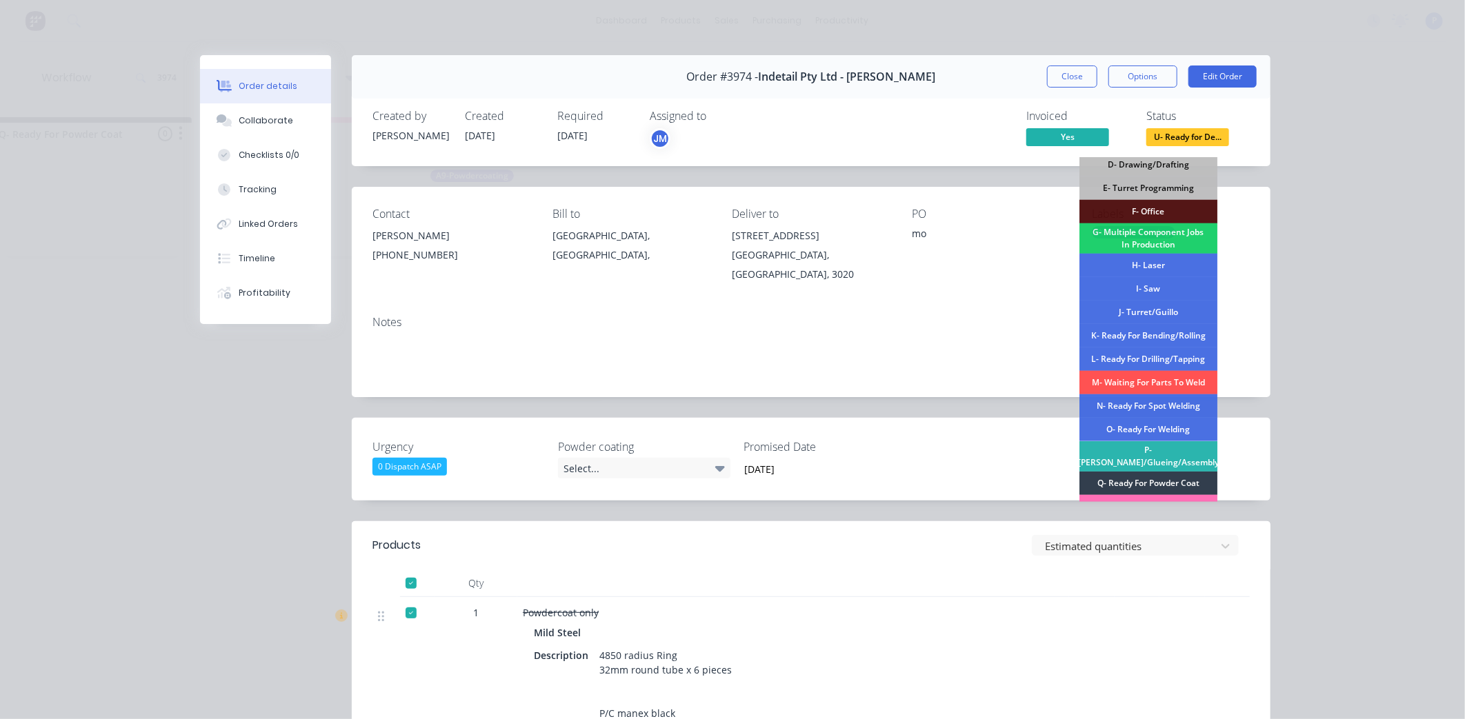
scroll to position [201, 0]
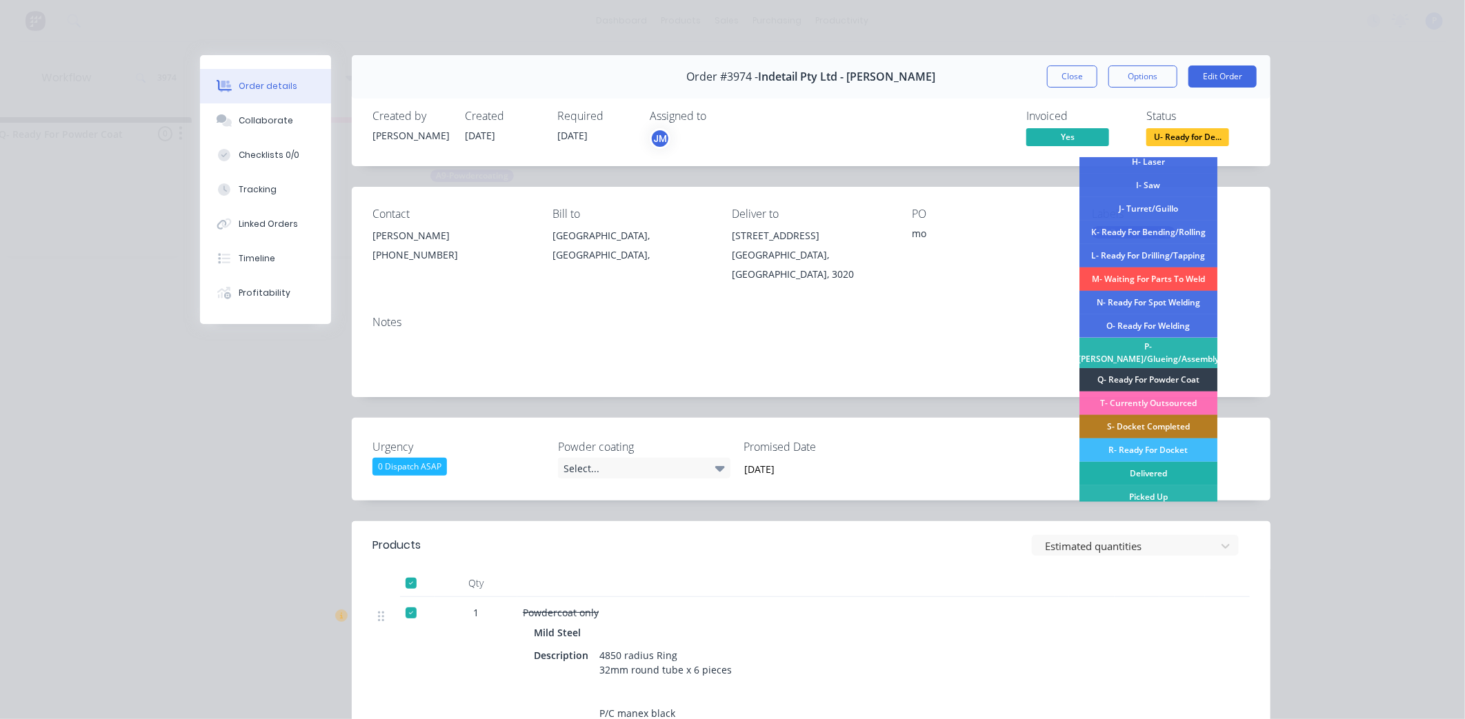
click at [1147, 462] on div "Delivered" at bounding box center [1148, 473] width 138 height 23
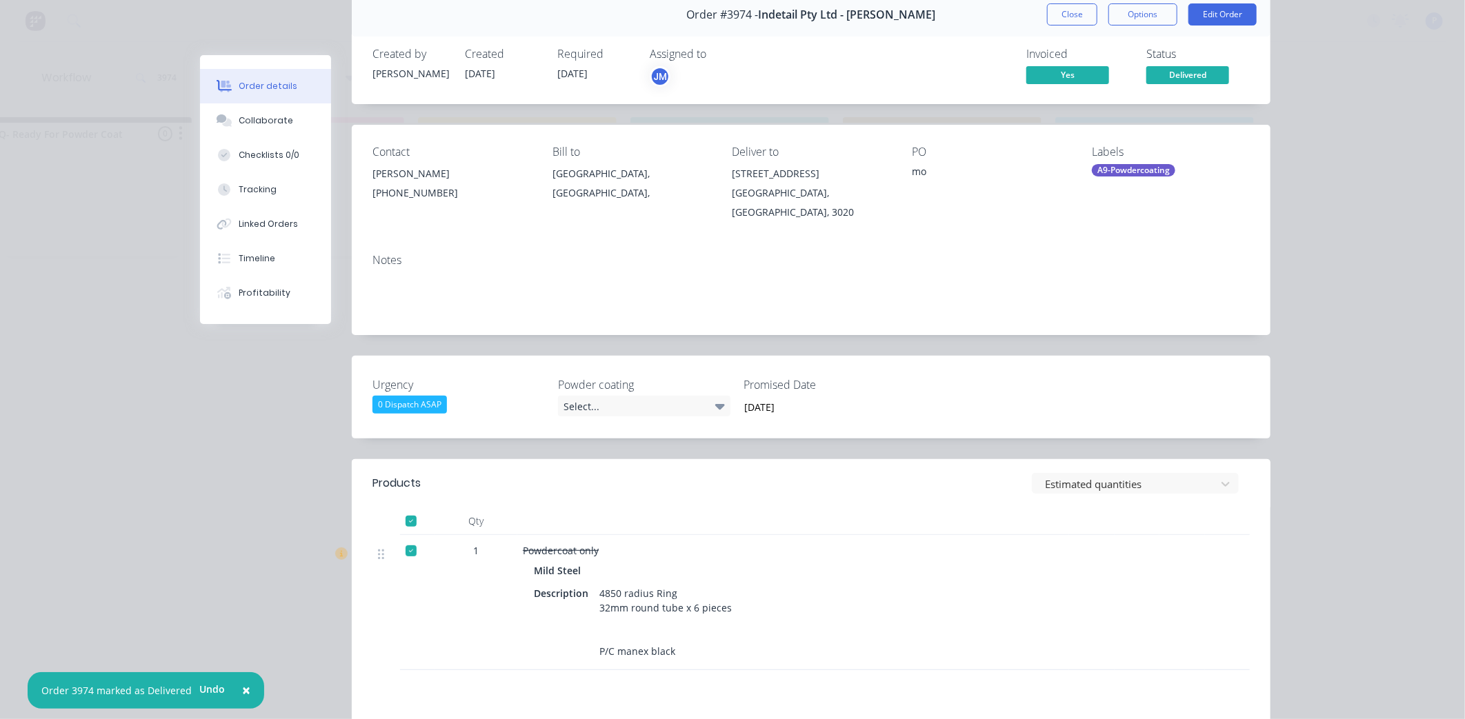
scroll to position [53, 0]
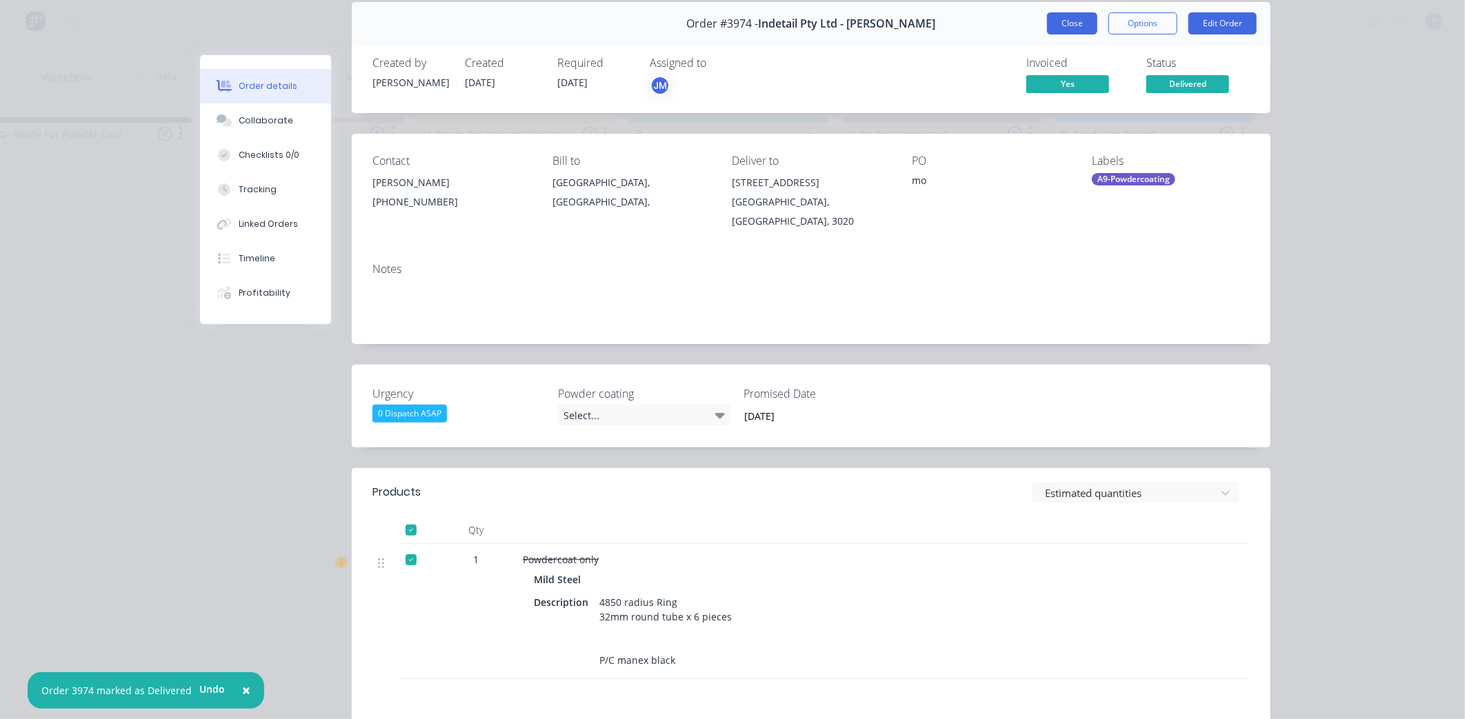
click at [1050, 23] on button "Close" at bounding box center [1072, 23] width 50 height 22
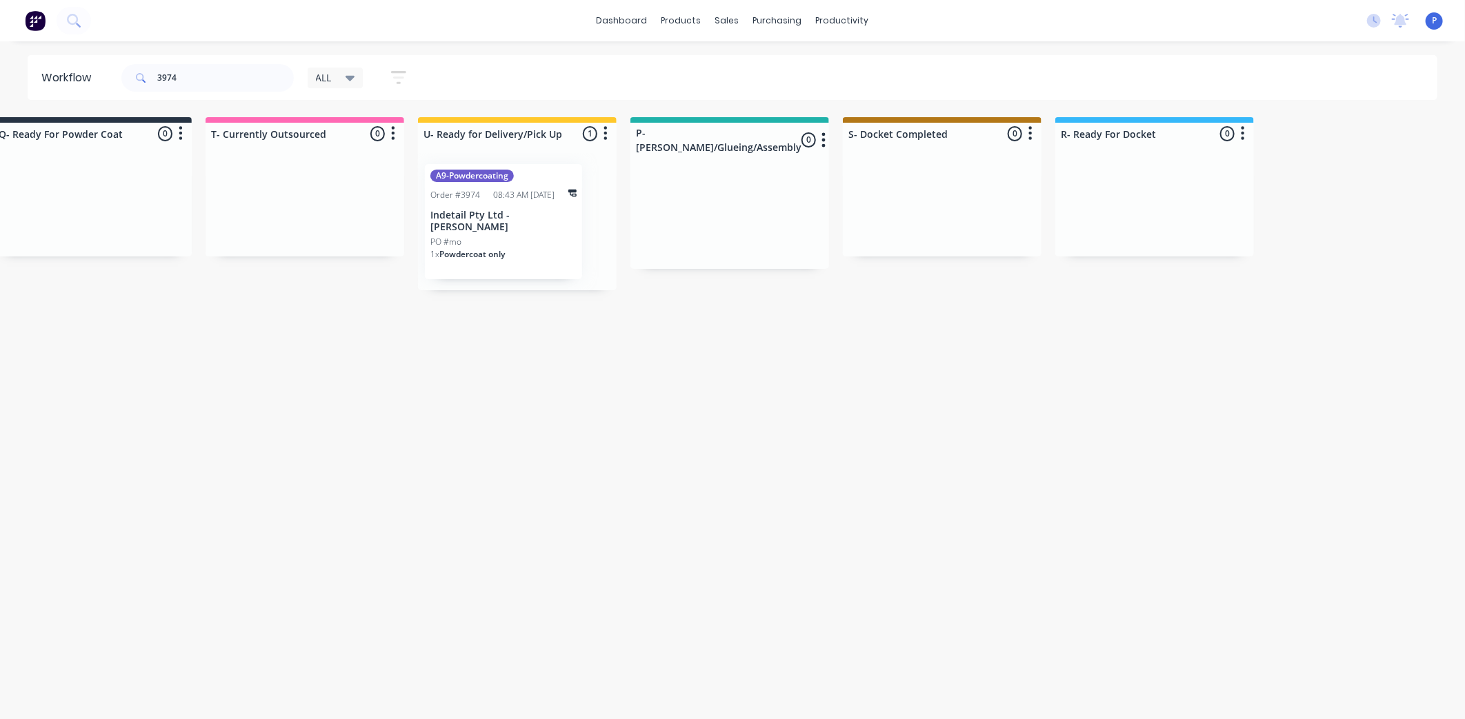
click at [514, 230] on p "Indetail Pty Ltd - [PERSON_NAME]" at bounding box center [503, 221] width 146 height 23
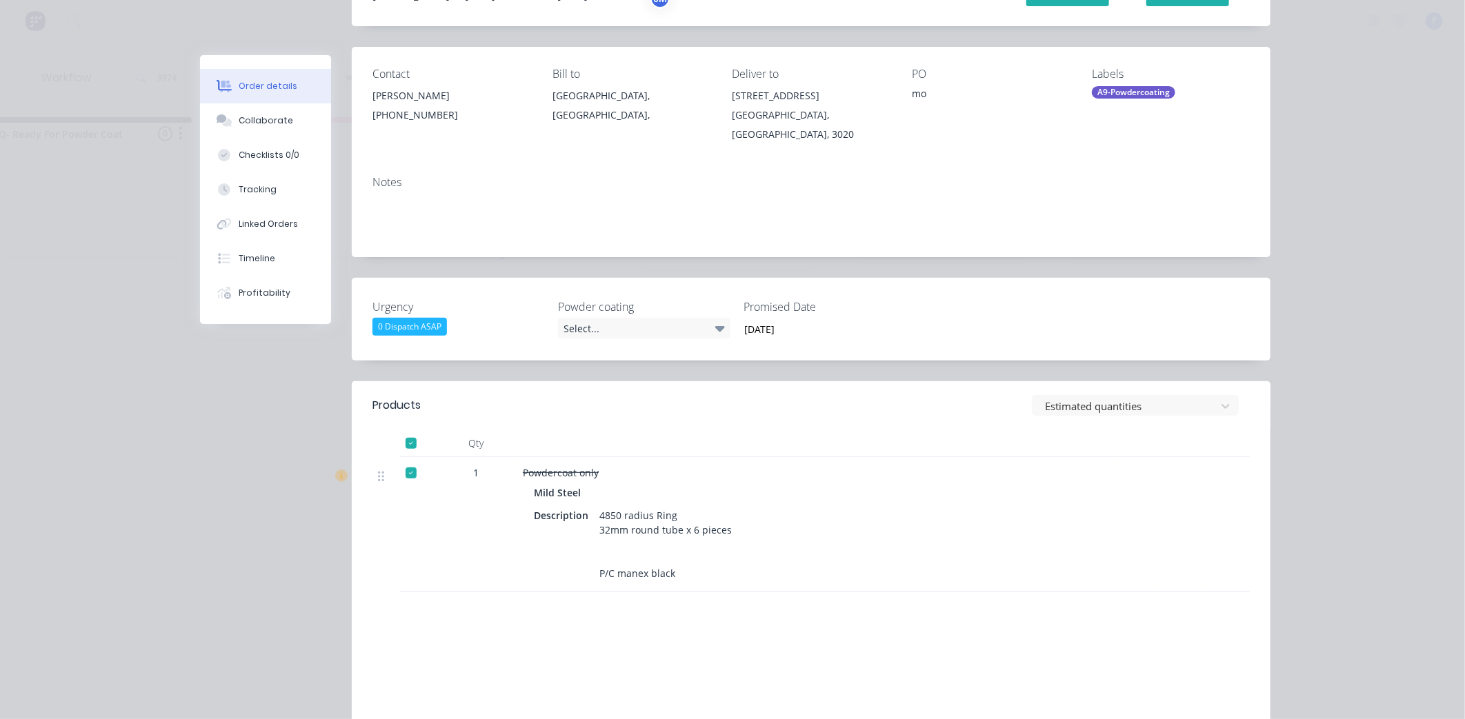
scroll to position [147, 0]
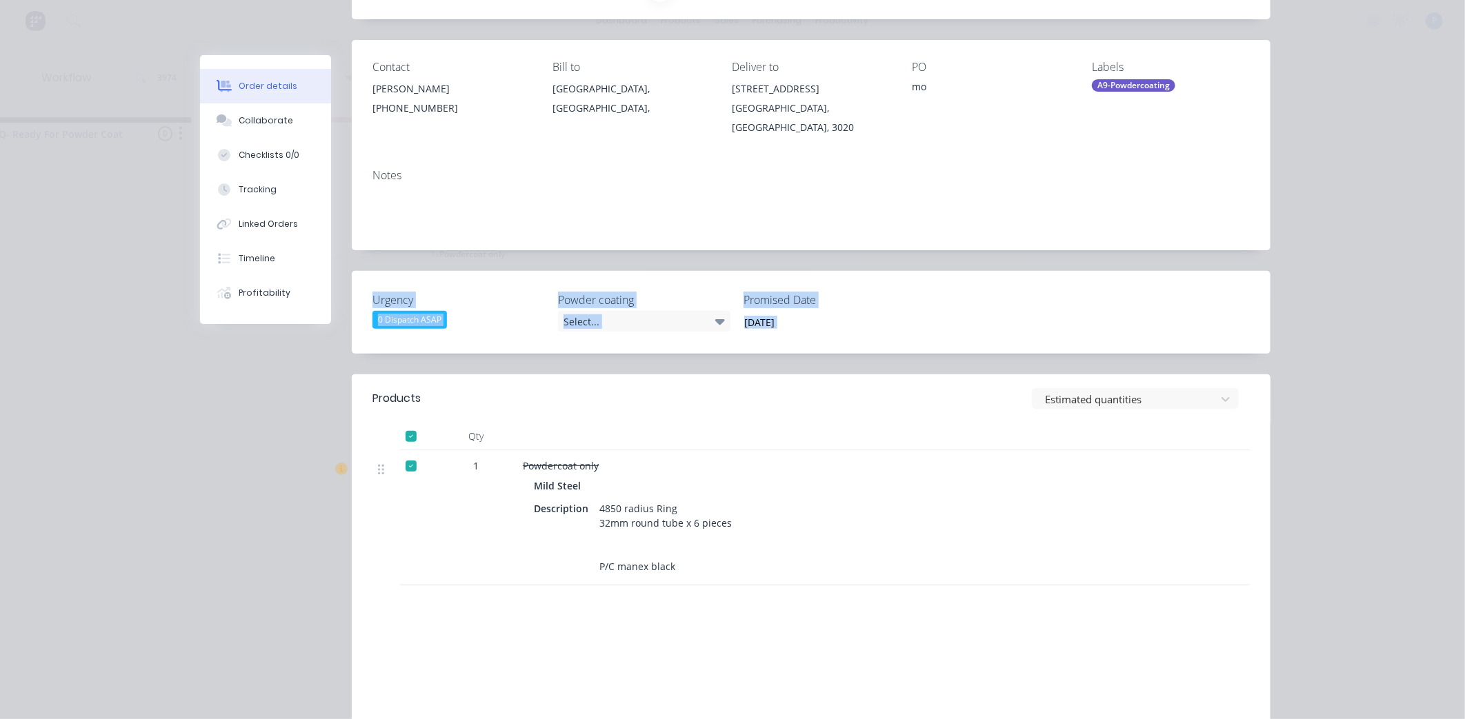
drag, startPoint x: 1313, startPoint y: 310, endPoint x: 1301, endPoint y: 219, distance: 91.8
click at [1301, 219] on div "Order details Collaborate Checklists 0/0 Tracking Linked Orders Timeline Profit…" at bounding box center [732, 359] width 1465 height 719
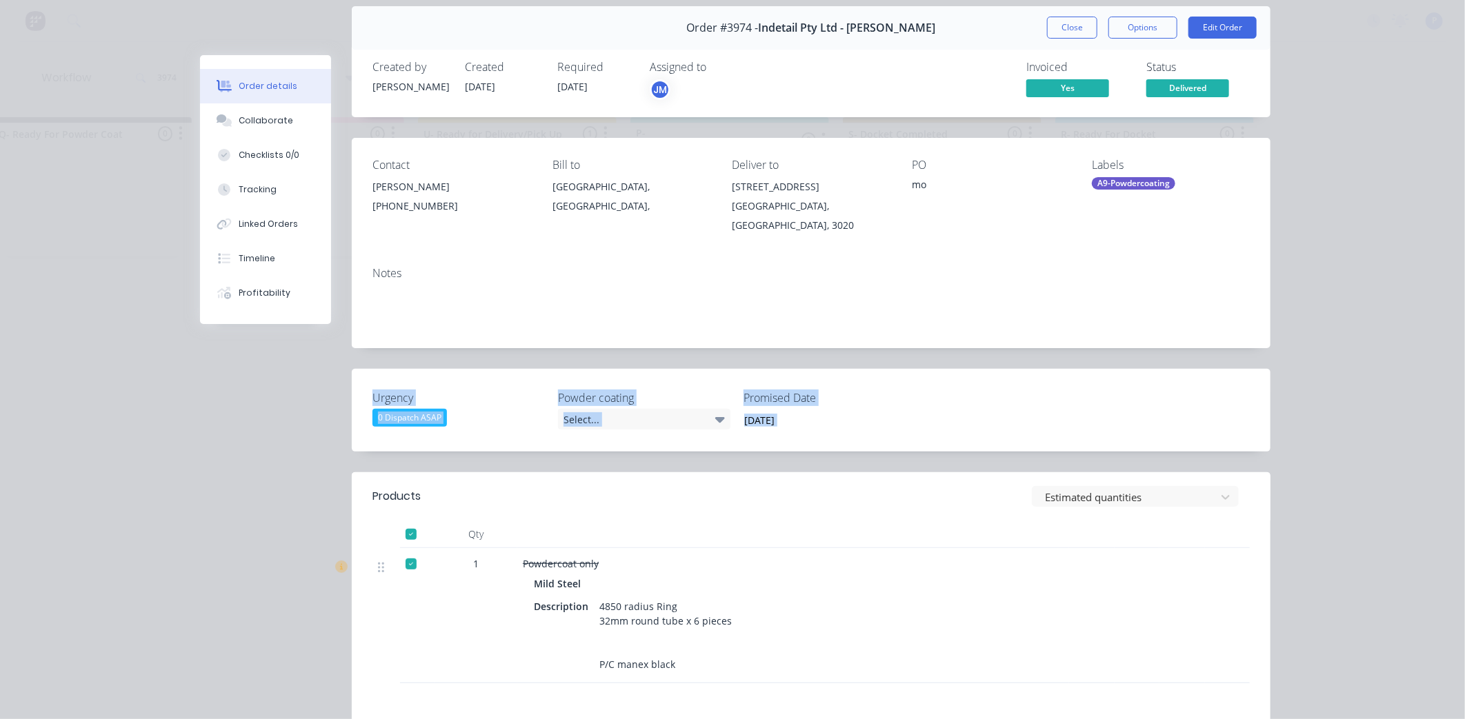
scroll to position [0, 0]
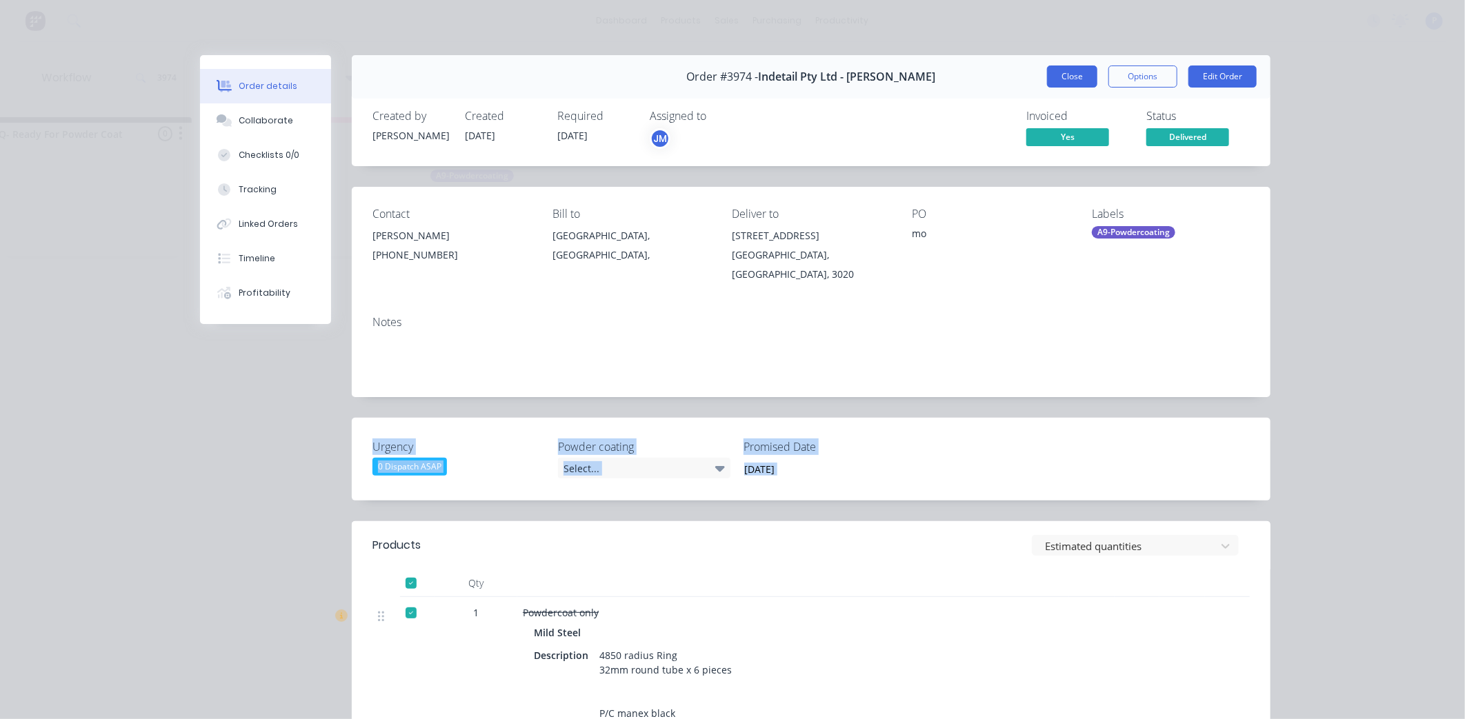
click at [1083, 79] on button "Close" at bounding box center [1072, 77] width 50 height 22
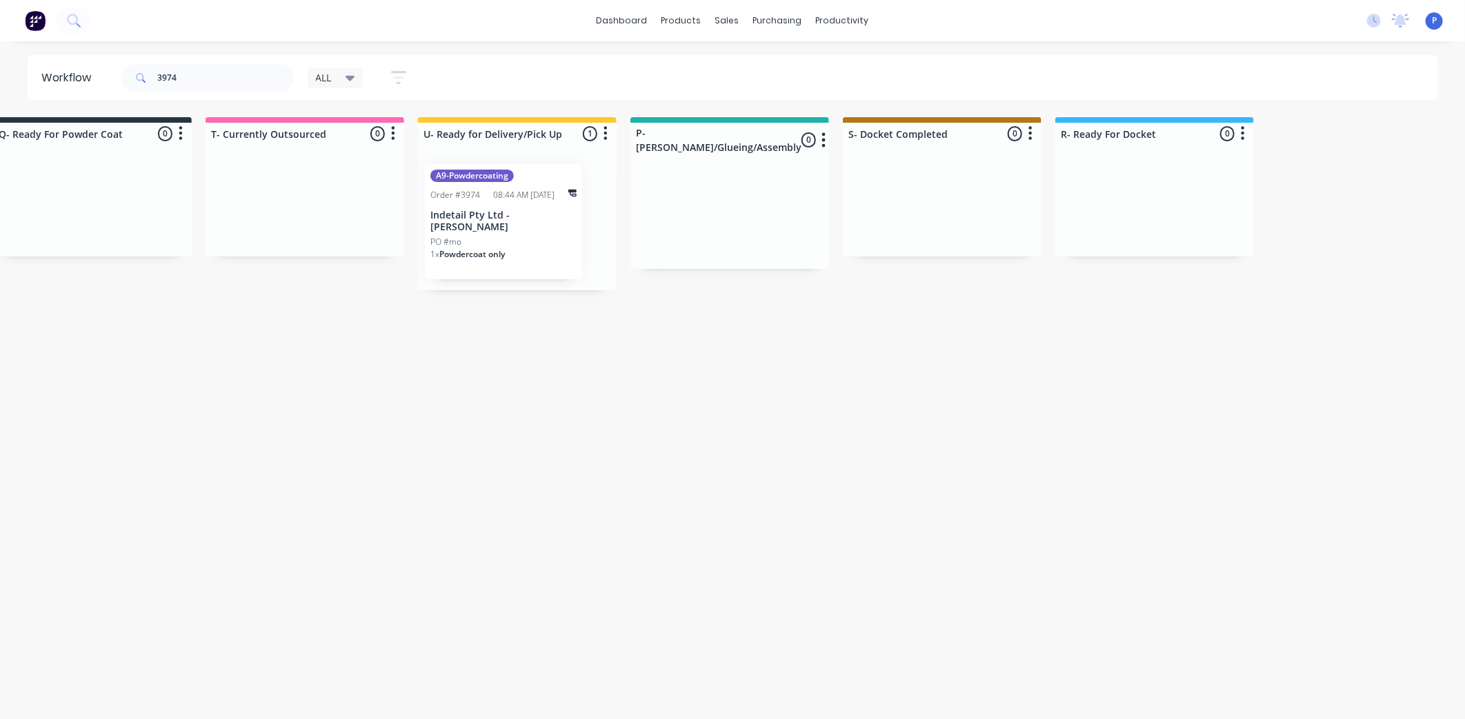
click at [399, 73] on icon "button" at bounding box center [398, 77] width 15 height 17
click at [390, 164] on icon at bounding box center [388, 165] width 10 height 6
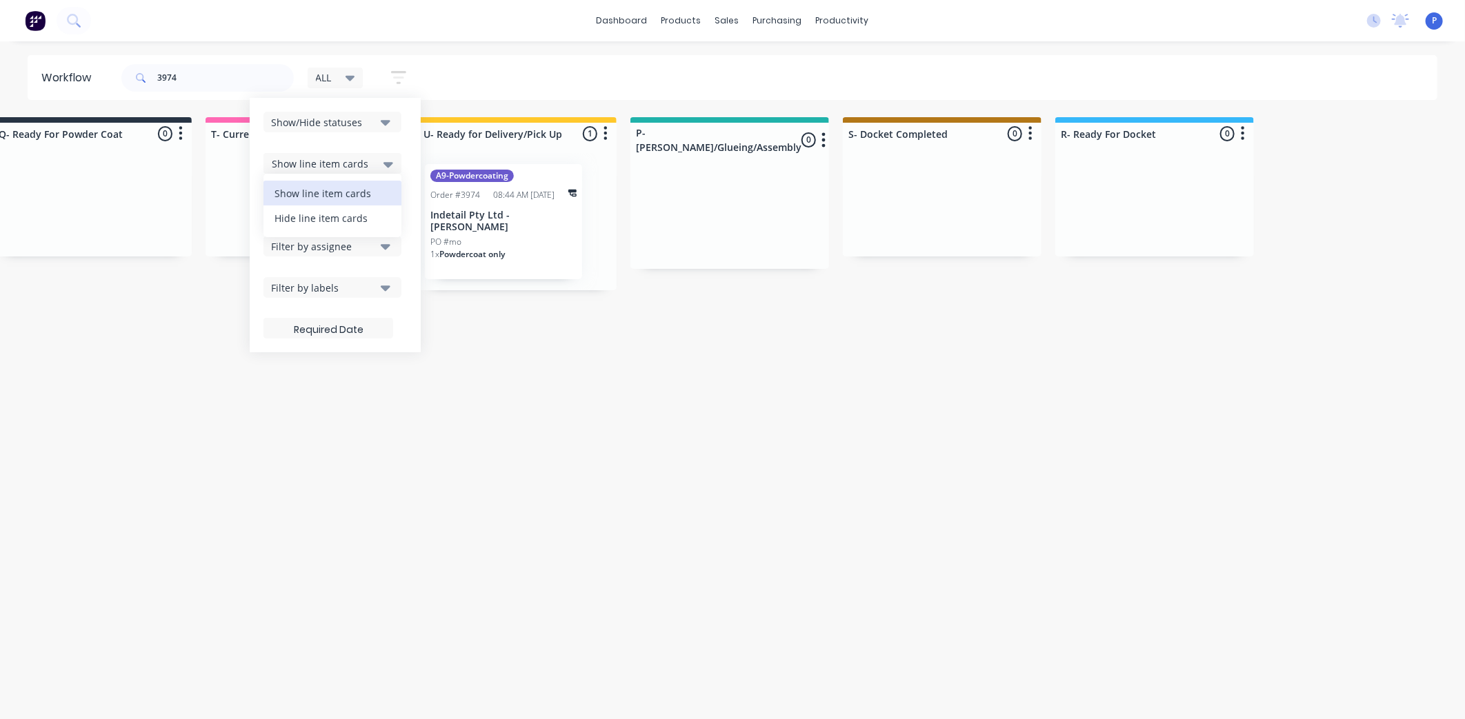
click at [370, 219] on div "Hide line item cards" at bounding box center [332, 218] width 138 height 25
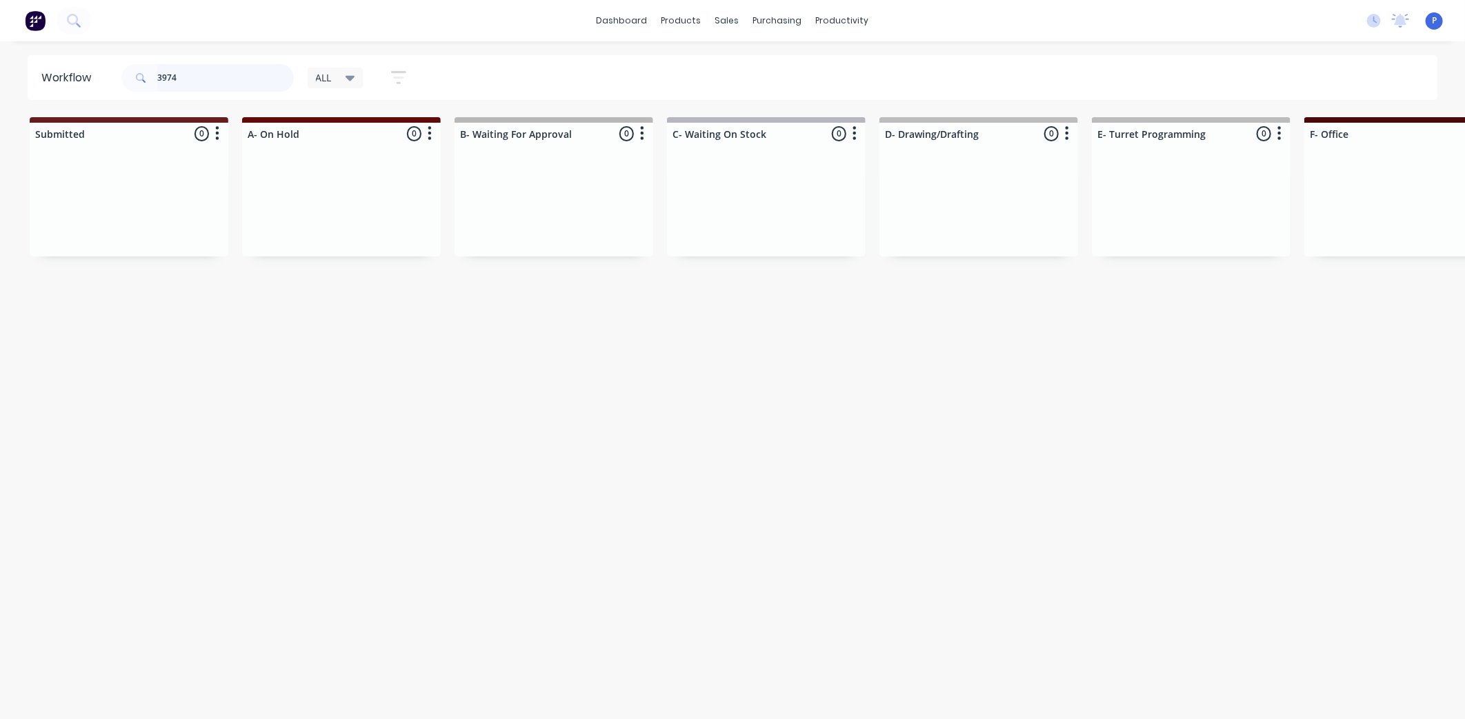
click at [183, 81] on input "3974" at bounding box center [225, 78] width 137 height 28
click at [174, 77] on input "39743972" at bounding box center [225, 78] width 137 height 28
click at [178, 77] on input "39743972" at bounding box center [225, 78] width 137 height 28
type input "3972"
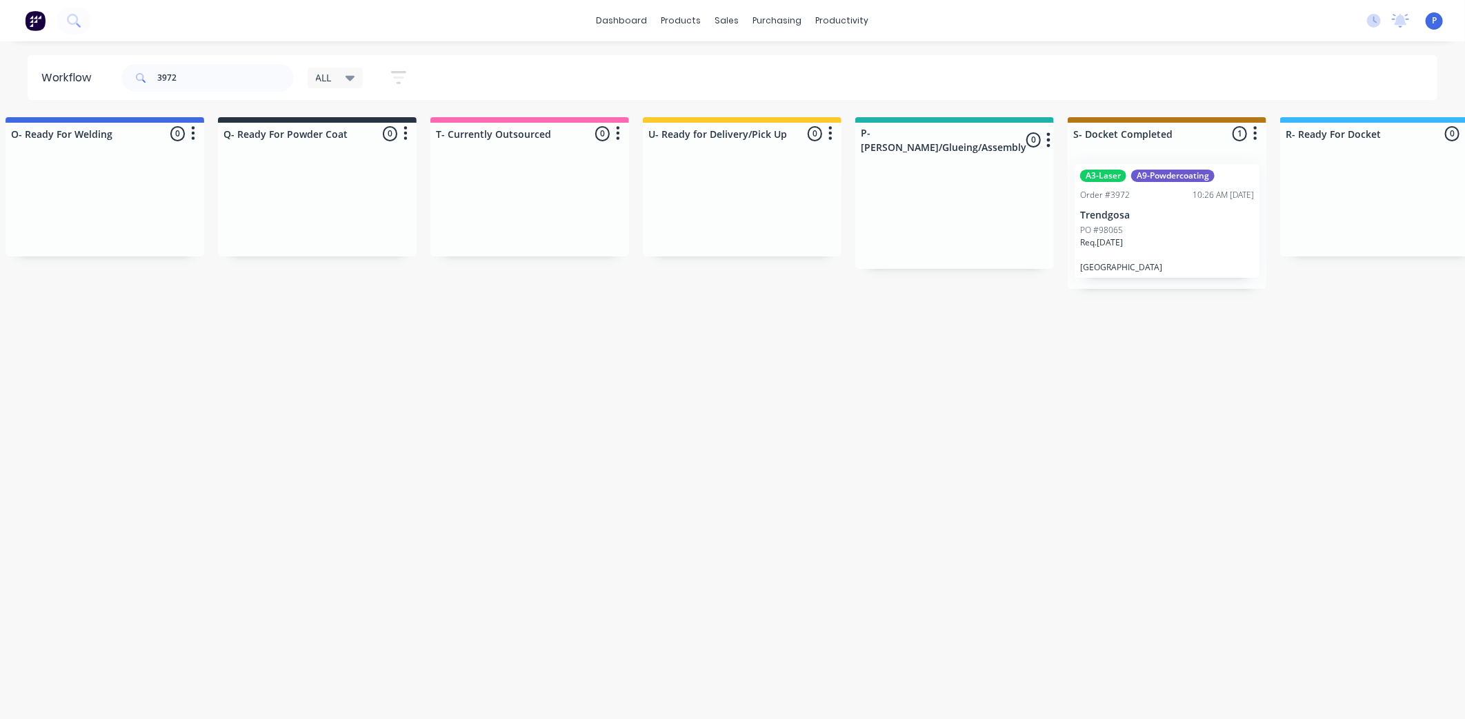
scroll to position [0, 3435]
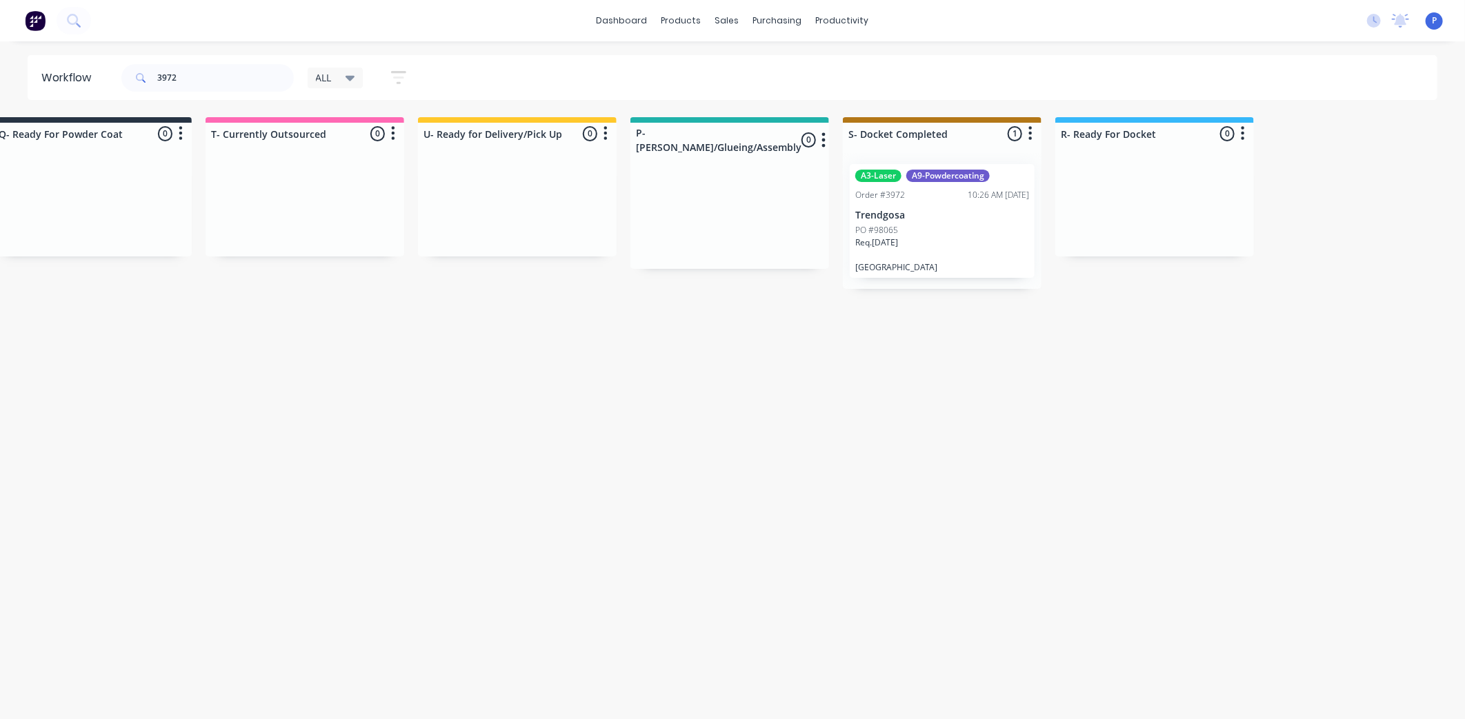
drag, startPoint x: 362, startPoint y: 421, endPoint x: 454, endPoint y: 428, distance: 91.9
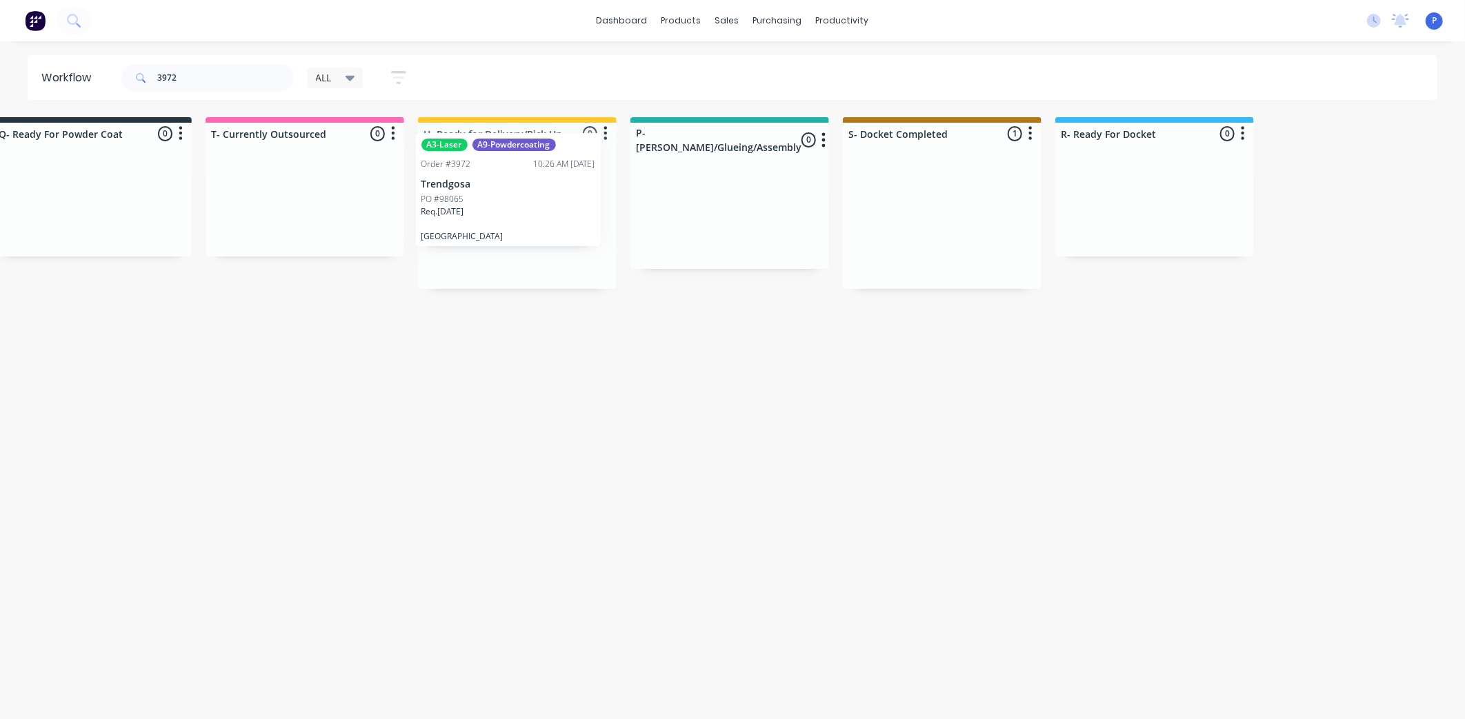
drag, startPoint x: 945, startPoint y: 217, endPoint x: 506, endPoint y: 186, distance: 439.7
click at [486, 228] on div "PO #98065" at bounding box center [517, 230] width 174 height 12
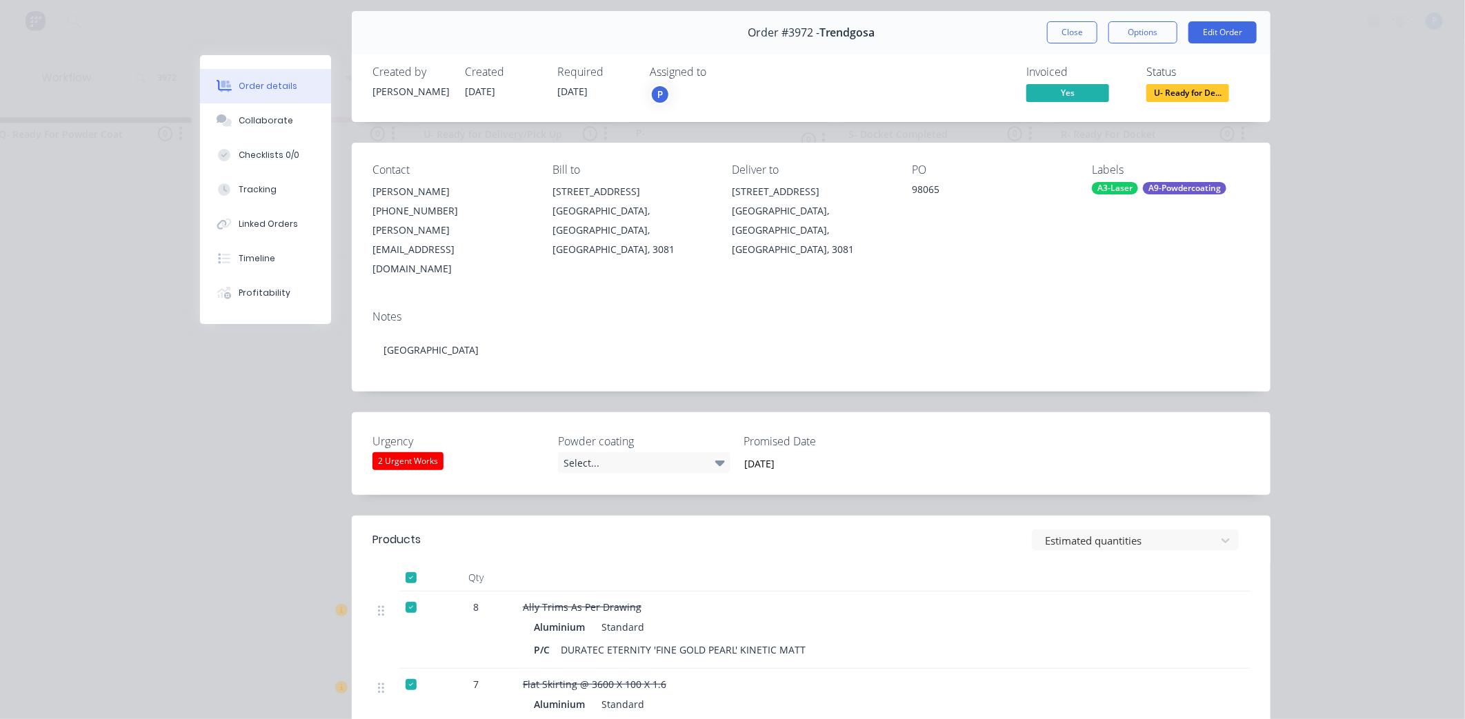
scroll to position [36, 0]
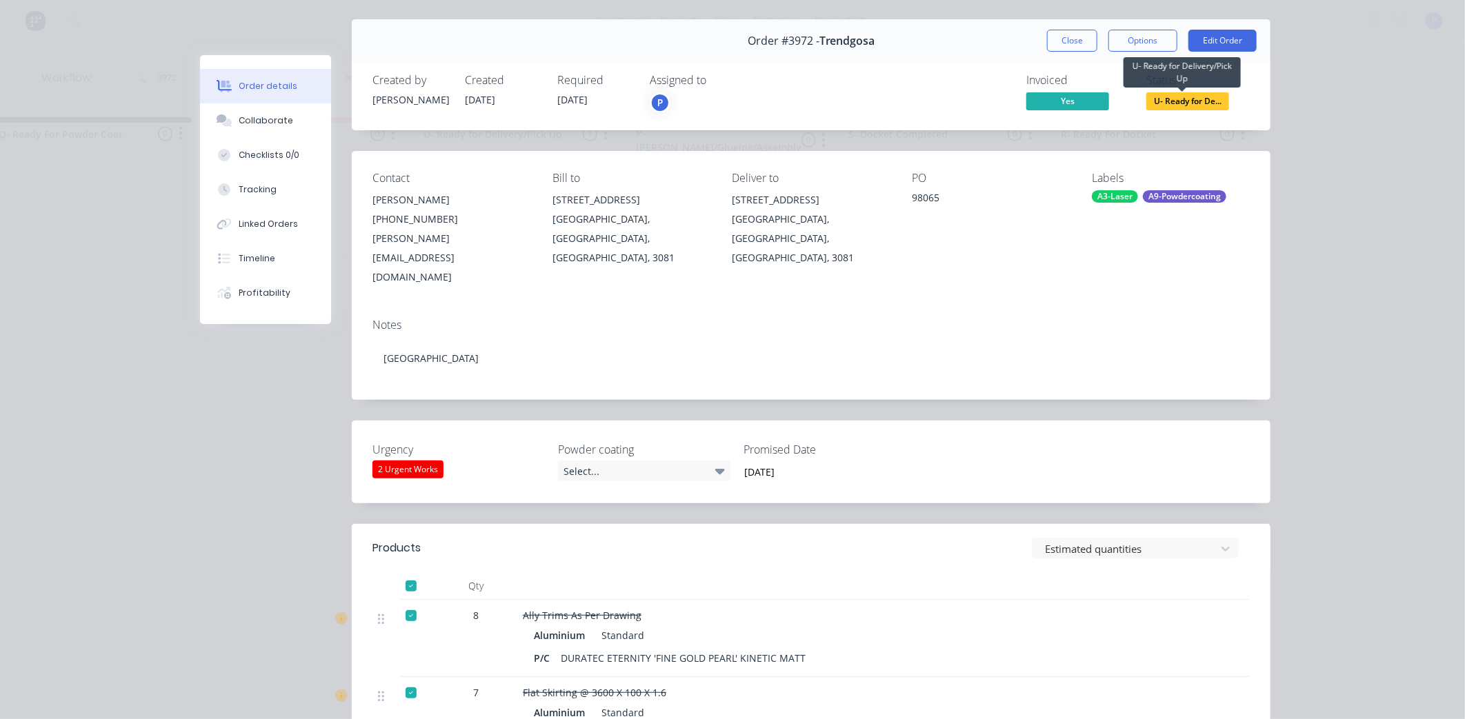
click at [1157, 104] on span "U- Ready for De..." at bounding box center [1187, 100] width 83 height 17
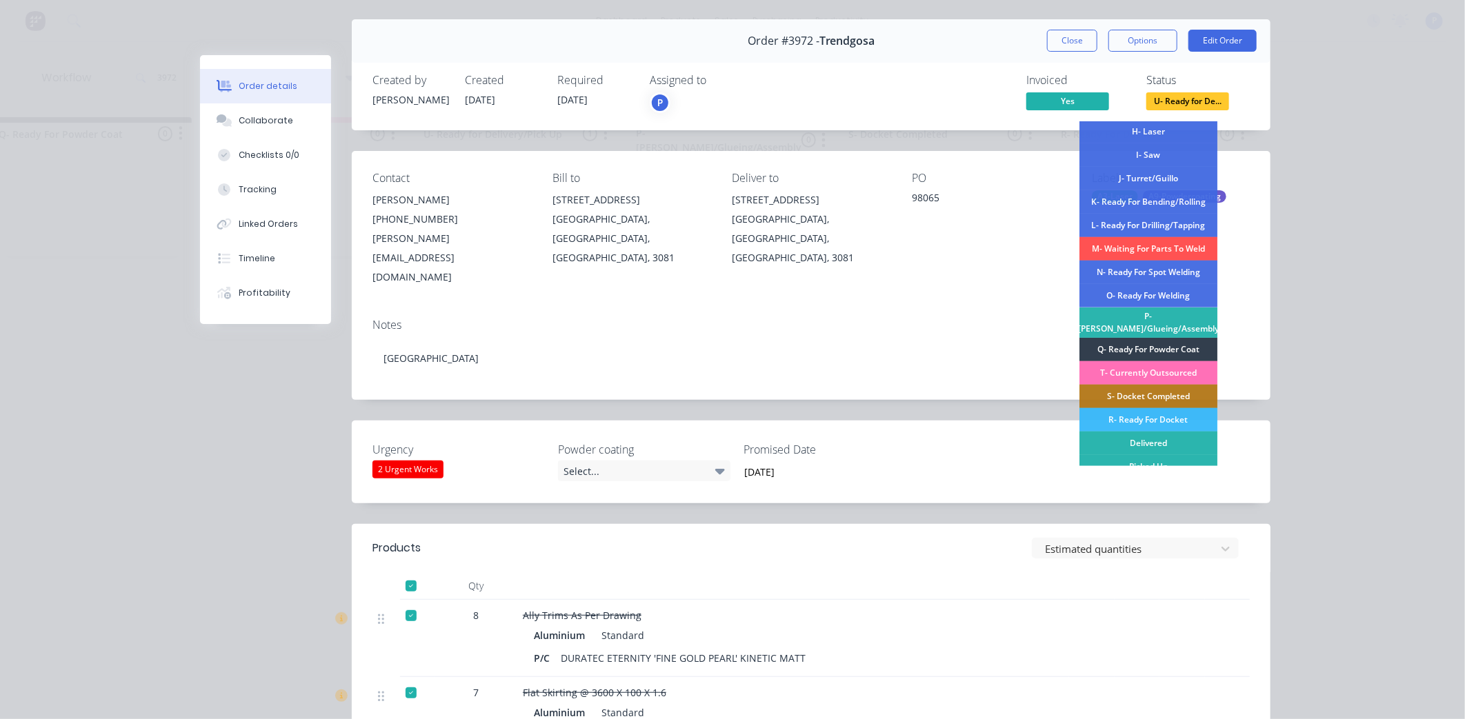
scroll to position [201, 0]
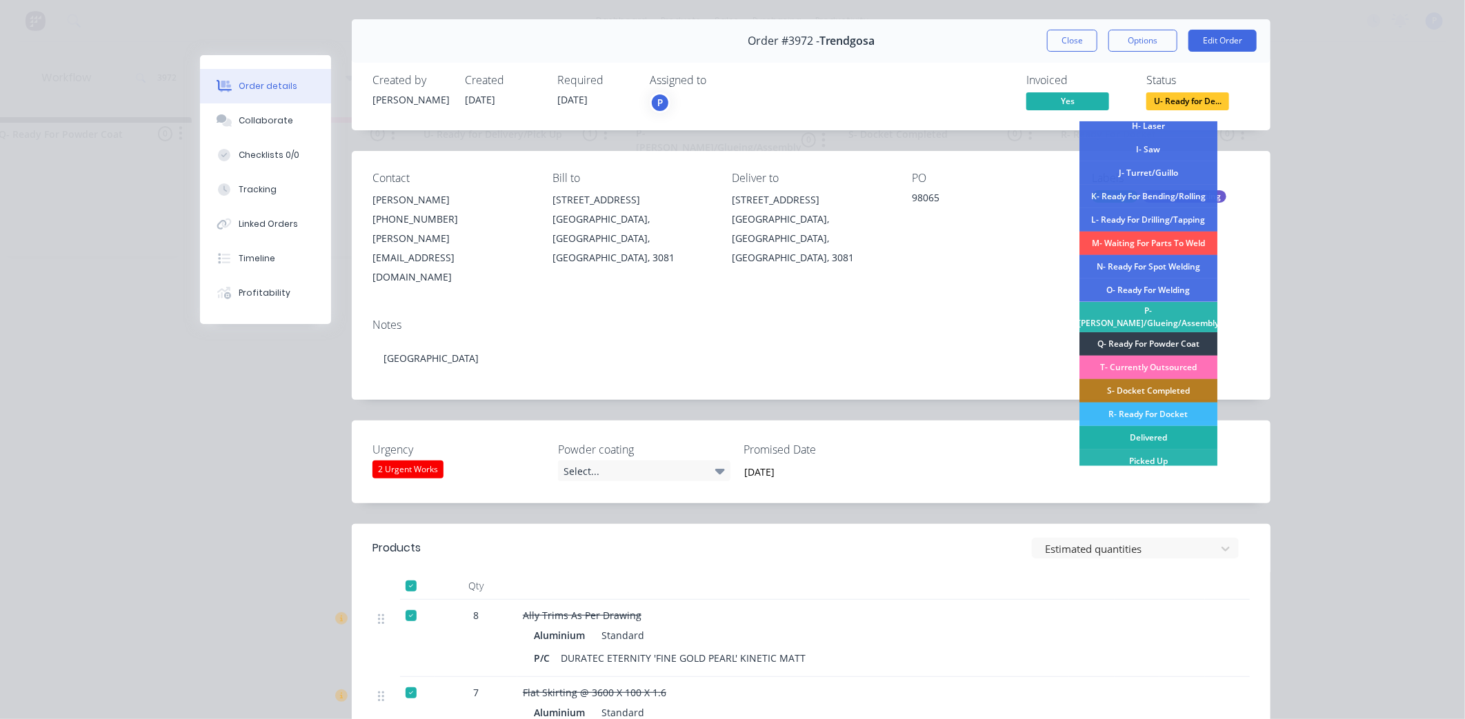
click at [1147, 428] on div "Delivered" at bounding box center [1148, 437] width 138 height 23
